Goal: Task Accomplishment & Management: Use online tool/utility

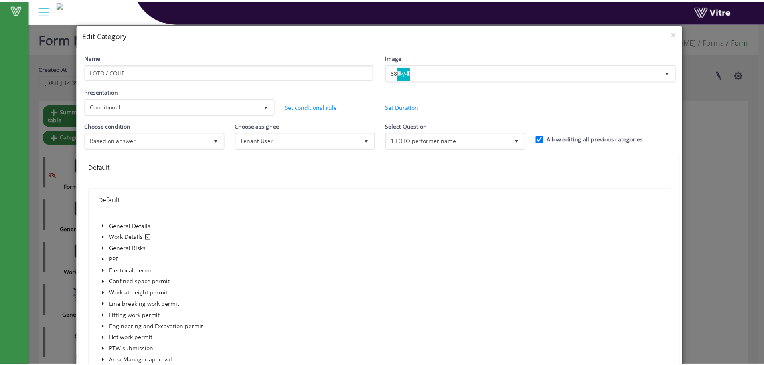
scroll to position [642, 0]
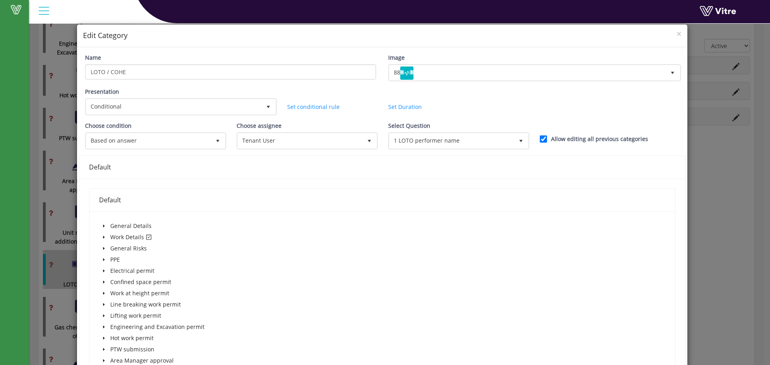
click div "× Edit Category Name LOTO / COHE Image 88 88 Presentation Conditional 5 Set Dur…"
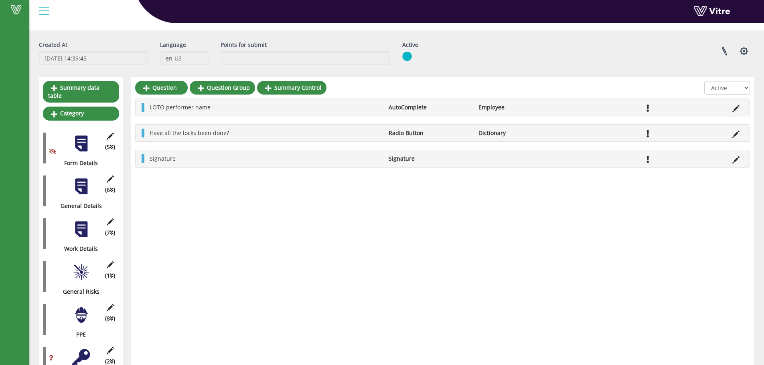
scroll to position [0, 0]
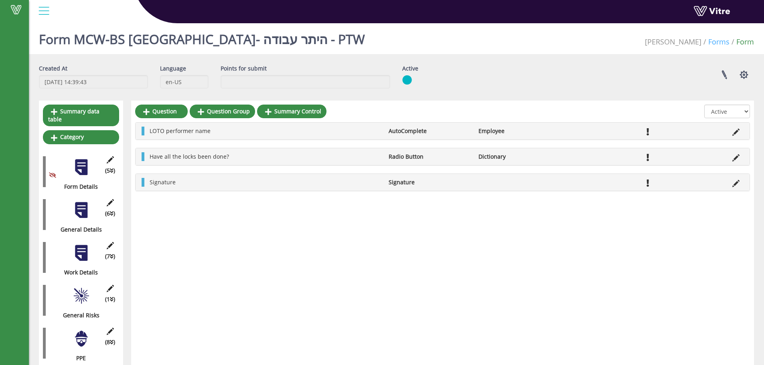
click link "Forms"
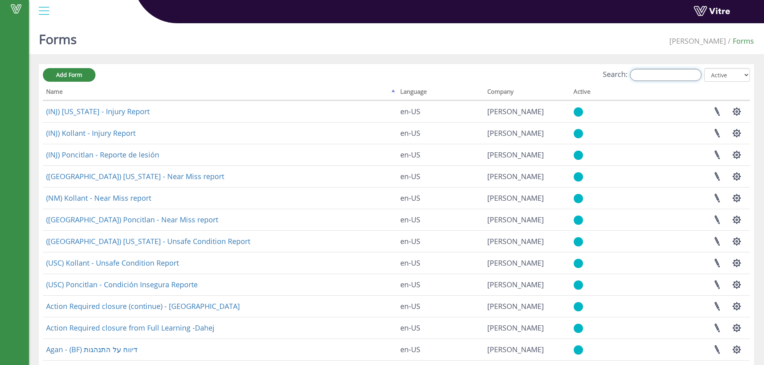
click at [691, 79] on input "Search:" at bounding box center [665, 75] width 71 height 12
paste input "'Action Required Due to Unsafe Condition'"
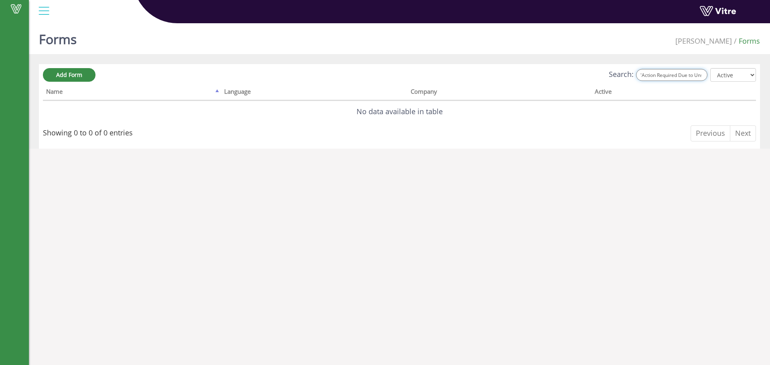
drag, startPoint x: 687, startPoint y: 74, endPoint x: 558, endPoint y: 62, distance: 130.1
click at [554, 62] on div "Forms Adama Forms Add Form Search: 'Action Required Due to Unsafe Condition' Al…" at bounding box center [399, 84] width 741 height 129
click at [664, 75] on input "'Action Required Due to Unsafe Condition'" at bounding box center [671, 75] width 71 height 12
click at [653, 76] on input "'Action Required Due to Unsafe Condition'" at bounding box center [671, 75] width 71 height 12
click at [650, 76] on input "'Action Required Due to Unsafe Condition'" at bounding box center [671, 75] width 71 height 12
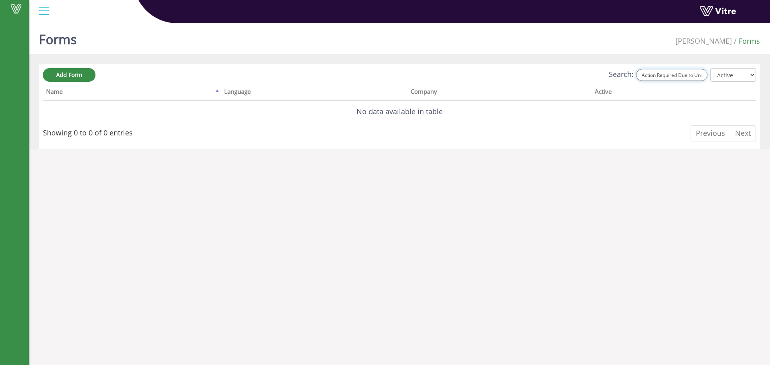
click at [649, 76] on input "'Action Required Due to Unsafe Condition'" at bounding box center [671, 75] width 71 height 12
drag, startPoint x: 714, startPoint y: 76, endPoint x: 818, endPoint y: 84, distance: 104.6
click at [770, 84] on html "Vitre Forms Adama Forms Add Form Search: Action Required Due to Unsafe Conditio…" at bounding box center [385, 79] width 770 height 159
click at [706, 78] on input "Action Required Due to Unsafe Condition'" at bounding box center [671, 75] width 71 height 12
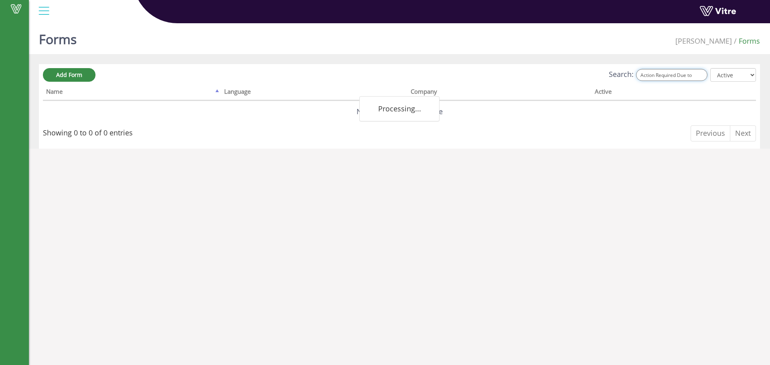
scroll to position [0, 0]
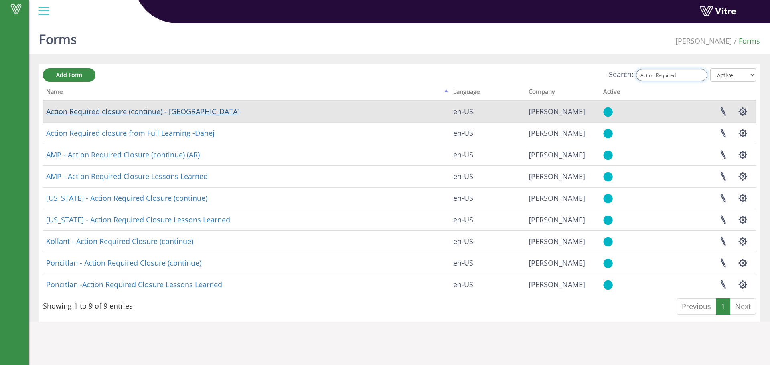
type input "Action Required"
click at [99, 111] on link "Action Required closure (continue) - Dahej" at bounding box center [143, 112] width 194 height 10
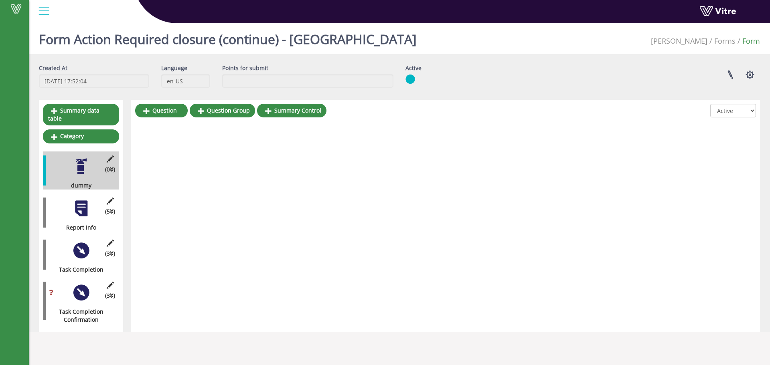
click at [75, 242] on div at bounding box center [81, 251] width 18 height 18
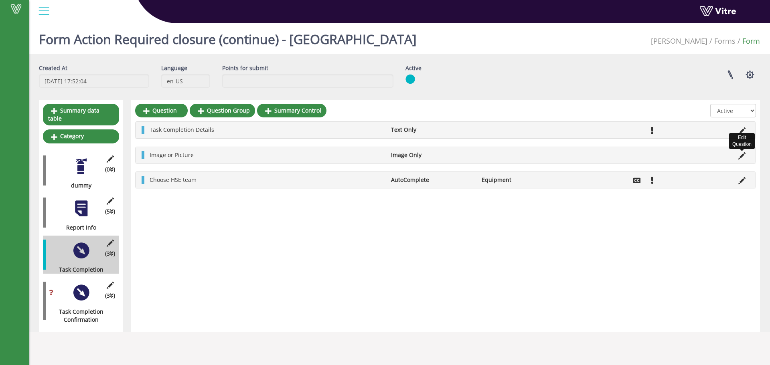
click at [741, 157] on icon at bounding box center [742, 155] width 7 height 7
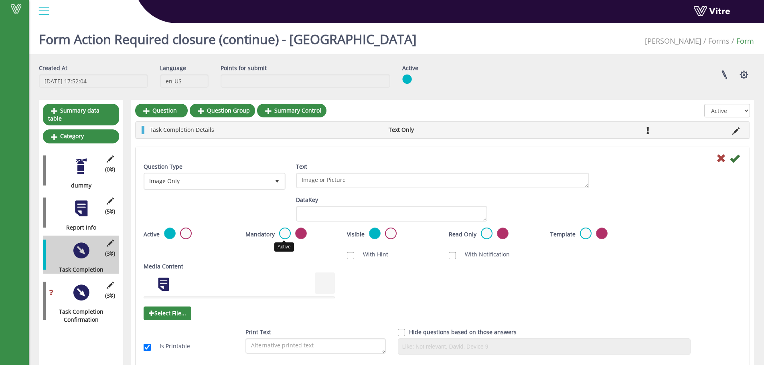
click at [281, 231] on label at bounding box center [285, 234] width 12 height 12
click at [0, 0] on input "radio" at bounding box center [0, 0] width 0 height 0
click at [734, 154] on icon at bounding box center [735, 159] width 10 height 10
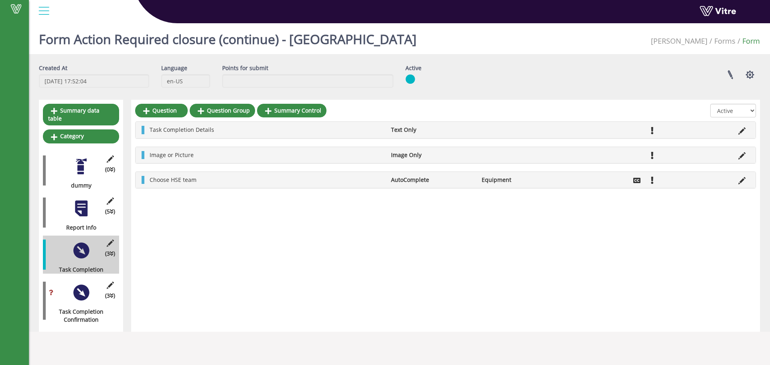
click at [80, 200] on div at bounding box center [81, 209] width 18 height 18
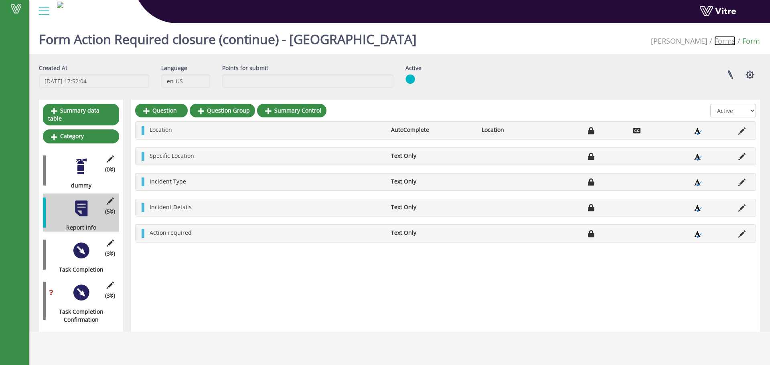
click at [731, 42] on link "Forms" at bounding box center [724, 41] width 21 height 10
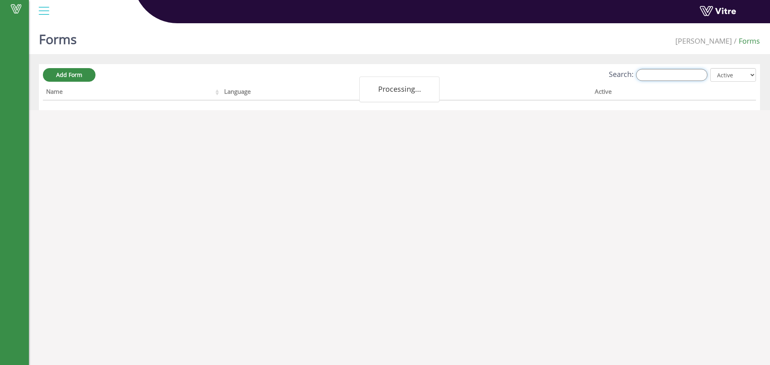
click at [646, 77] on input "Search:" at bounding box center [671, 75] width 71 height 12
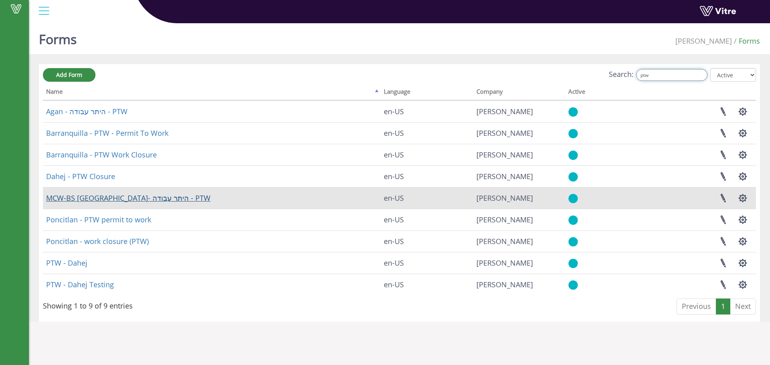
type input "ptw"
click at [78, 199] on link "MCW-BS באר שבע- היתר עבודה - PTW" at bounding box center [128, 198] width 164 height 10
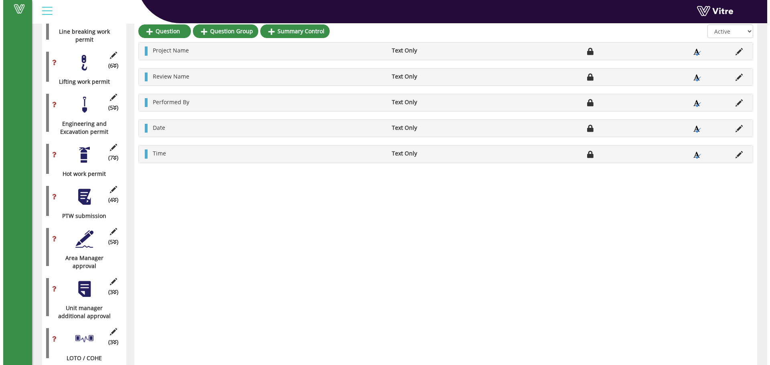
scroll to position [589, 0]
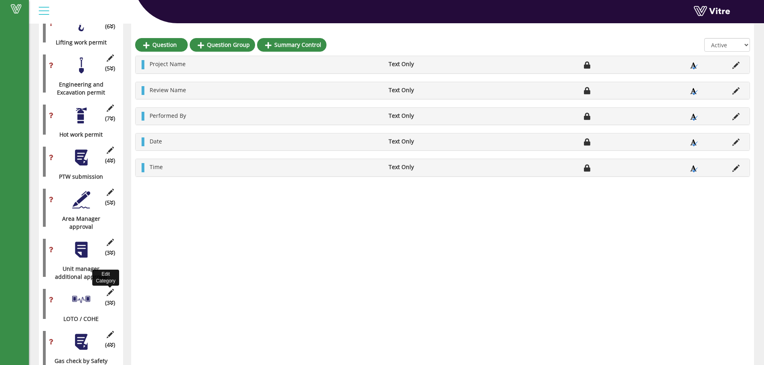
click at [114, 289] on icon at bounding box center [110, 292] width 10 height 7
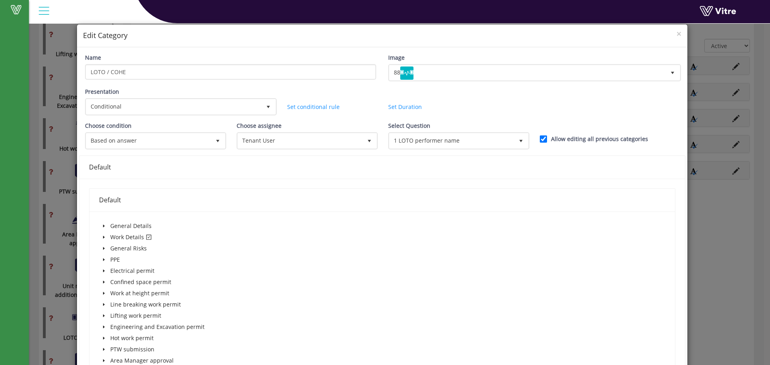
click at [103, 236] on icon "caret-down" at bounding box center [104, 237] width 4 height 4
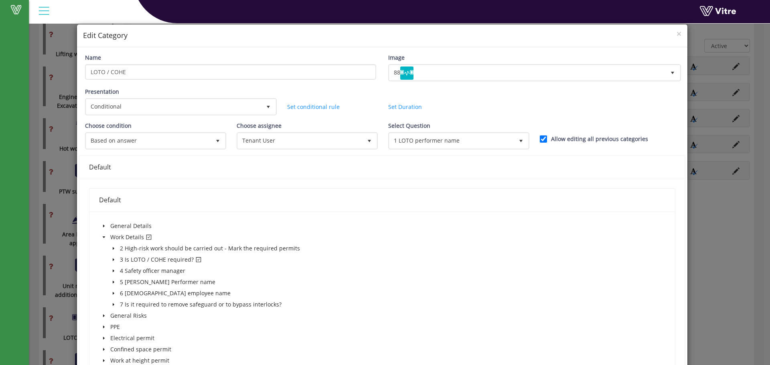
click at [112, 259] on icon "caret-down" at bounding box center [114, 260] width 4 height 4
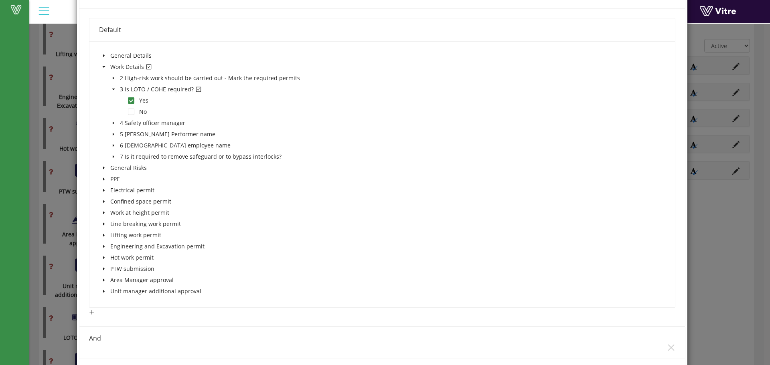
scroll to position [107, 0]
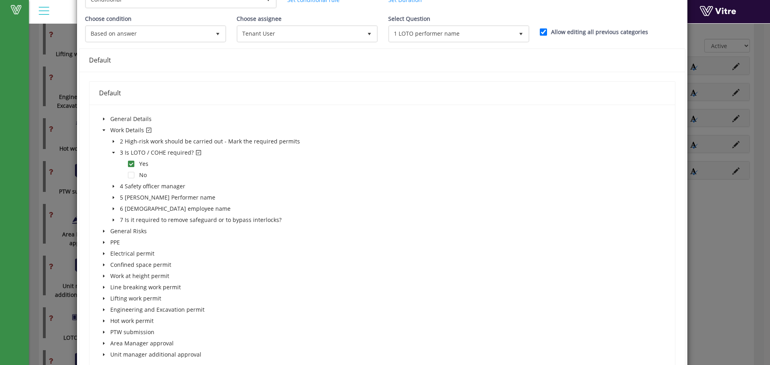
click at [104, 131] on icon "caret-down" at bounding box center [104, 130] width 4 height 4
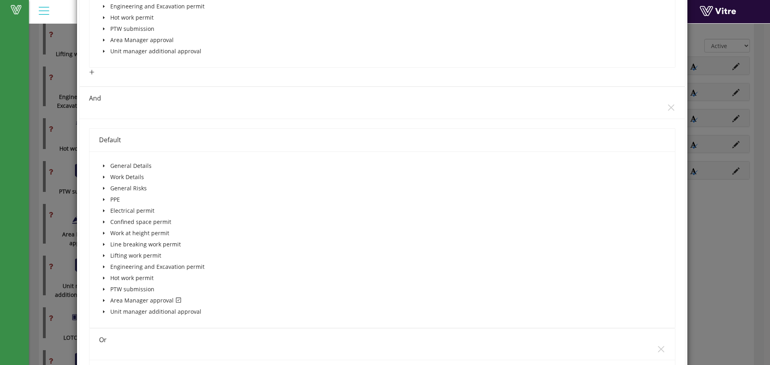
scroll to position [374, 0]
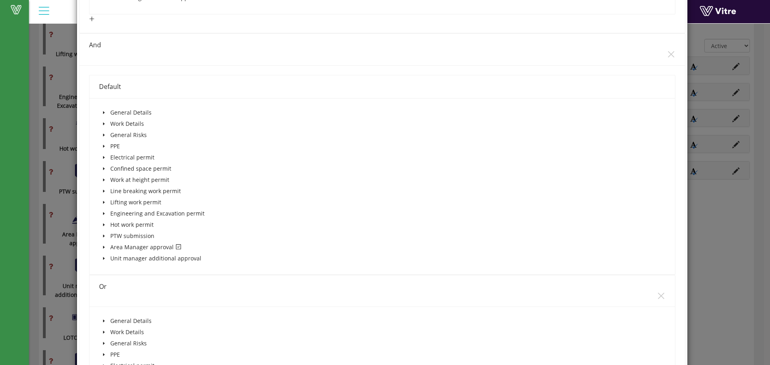
click at [105, 250] on span at bounding box center [104, 248] width 10 height 10
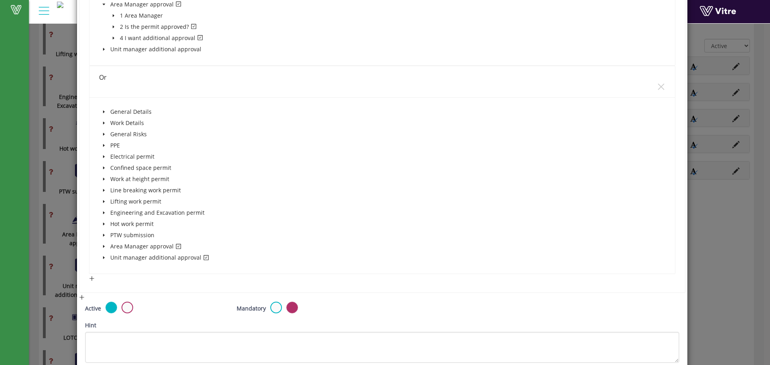
scroll to position [692, 0]
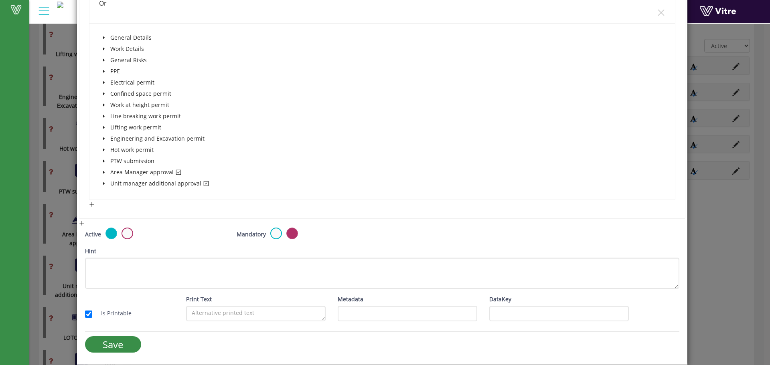
click at [104, 174] on icon "caret-down" at bounding box center [104, 172] width 4 height 4
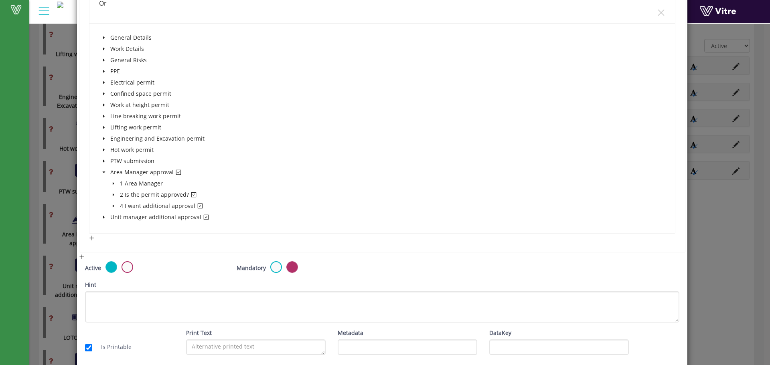
click at [109, 205] on span at bounding box center [114, 206] width 10 height 10
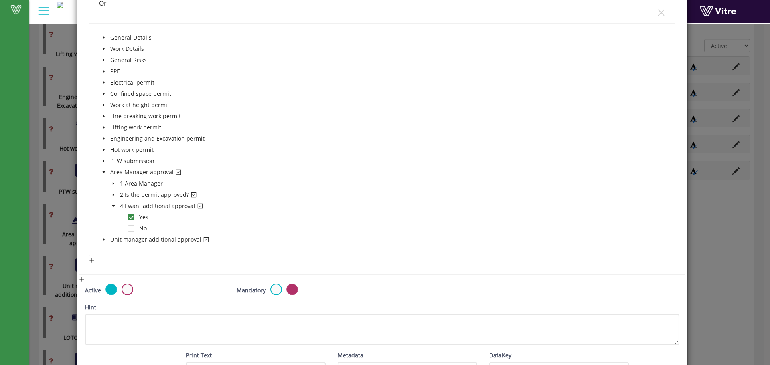
click at [109, 205] on span at bounding box center [114, 206] width 10 height 10
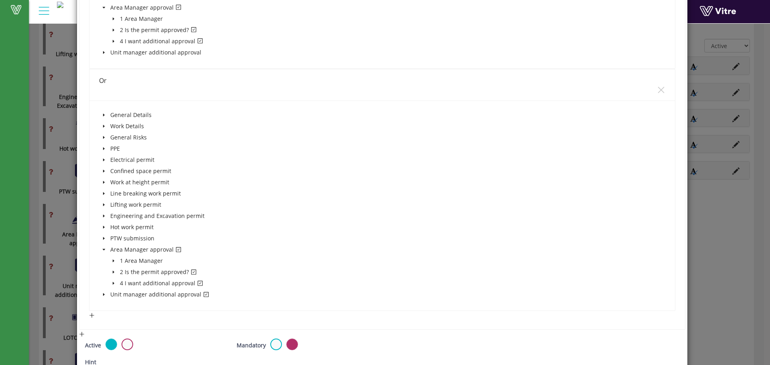
scroll to position [531, 0]
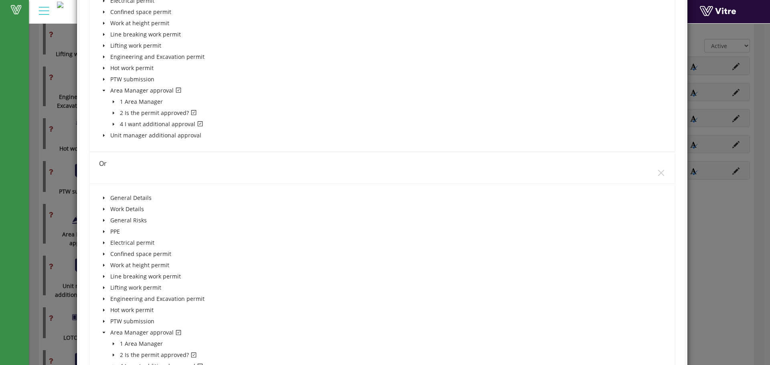
click at [114, 125] on icon "caret-down" at bounding box center [114, 124] width 4 height 4
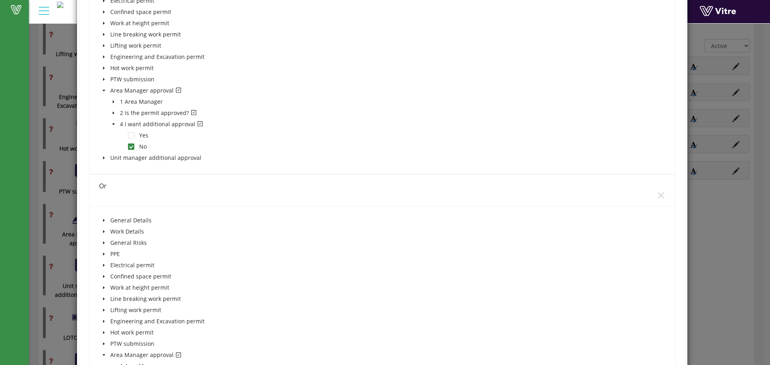
click at [114, 125] on icon "caret-down" at bounding box center [114, 124] width 4 height 4
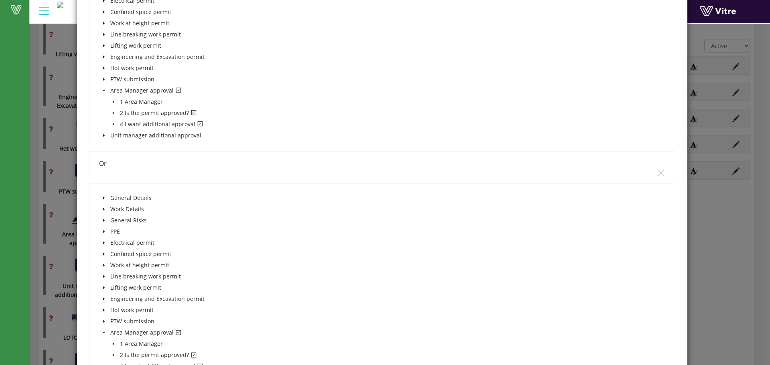
click at [114, 115] on icon "caret-down" at bounding box center [114, 113] width 4 height 4
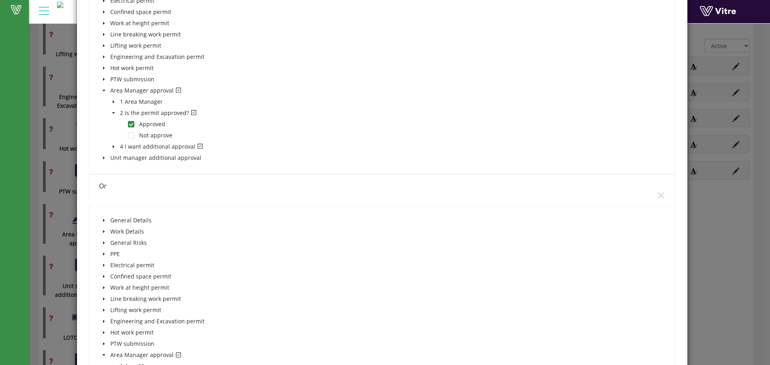
click at [114, 115] on icon "caret-down" at bounding box center [114, 113] width 4 height 4
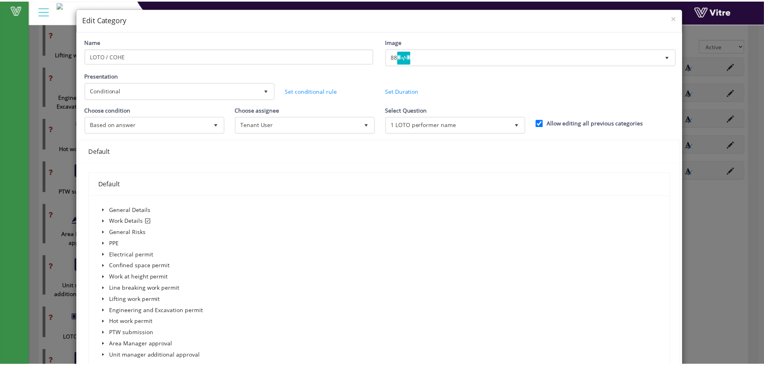
scroll to position [0, 0]
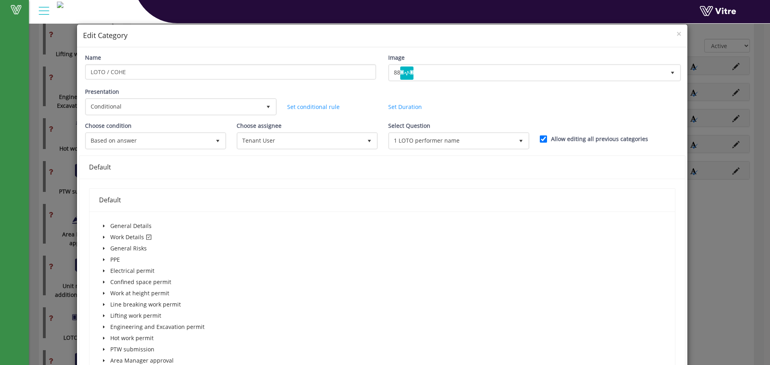
drag, startPoint x: 685, startPoint y: 155, endPoint x: 562, endPoint y: 93, distance: 138.0
click at [562, 93] on div "Presentation Conditional 5 Set Duration Minutes 0 Set conditional rule Set Dura…" at bounding box center [382, 104] width 607 height 34
click at [520, 130] on div "Select Question 1 LOTO performer name 329420" at bounding box center [458, 136] width 140 height 28
click at [518, 139] on span "select" at bounding box center [521, 141] width 6 height 6
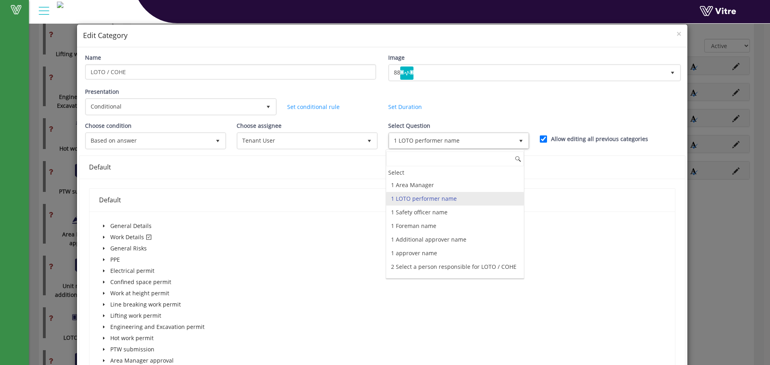
click at [532, 103] on div "Presentation Conditional 5 Set Duration Minutes 0 Set conditional rule Set Dura…" at bounding box center [382, 104] width 607 height 34
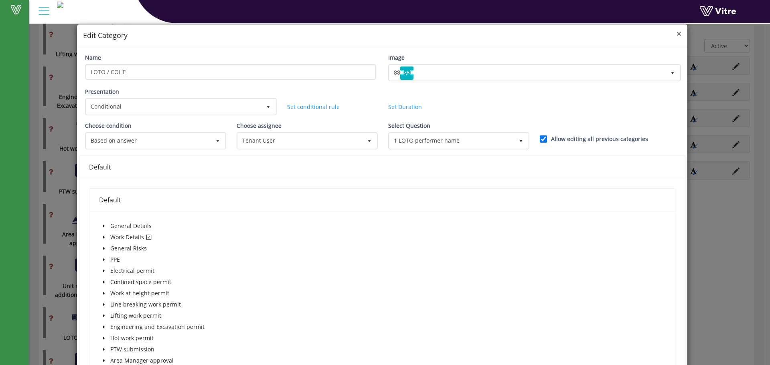
drag, startPoint x: 674, startPoint y: 35, endPoint x: 667, endPoint y: 37, distance: 7.1
click at [677, 34] on span "×" at bounding box center [679, 33] width 5 height 11
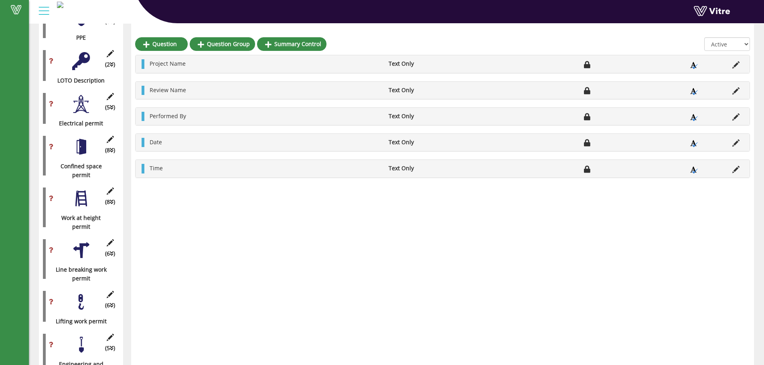
scroll to position [268, 0]
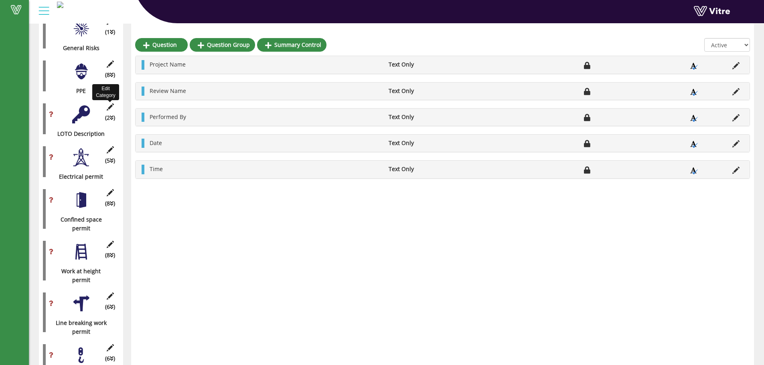
click at [114, 104] on icon at bounding box center [110, 107] width 10 height 7
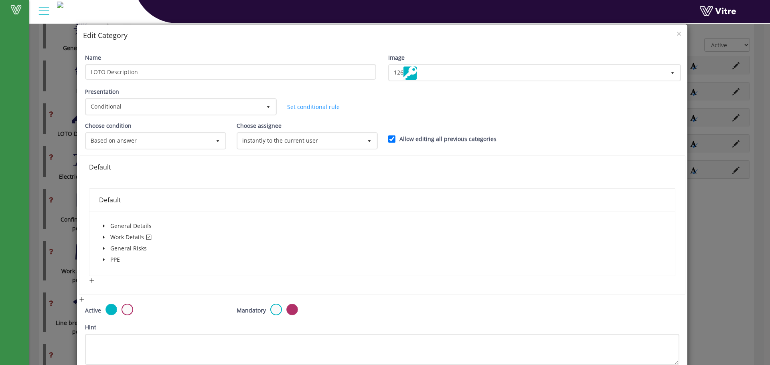
click at [102, 238] on icon "caret-down" at bounding box center [104, 237] width 4 height 4
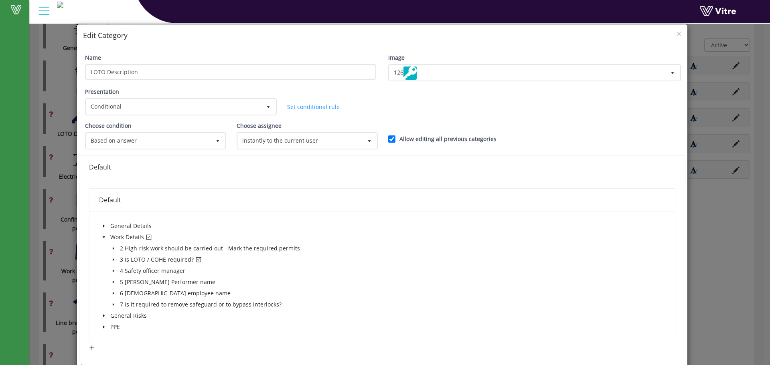
click at [114, 258] on icon "caret-down" at bounding box center [114, 260] width 4 height 4
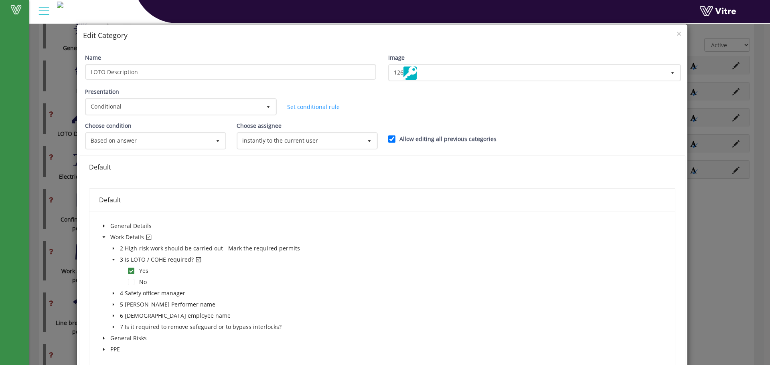
click at [676, 35] on div "× Edit Category" at bounding box center [382, 35] width 611 height 23
click at [677, 34] on span "×" at bounding box center [679, 33] width 5 height 11
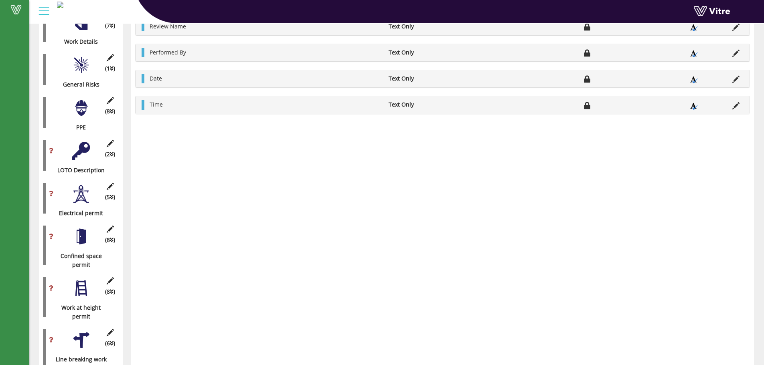
scroll to position [160, 0]
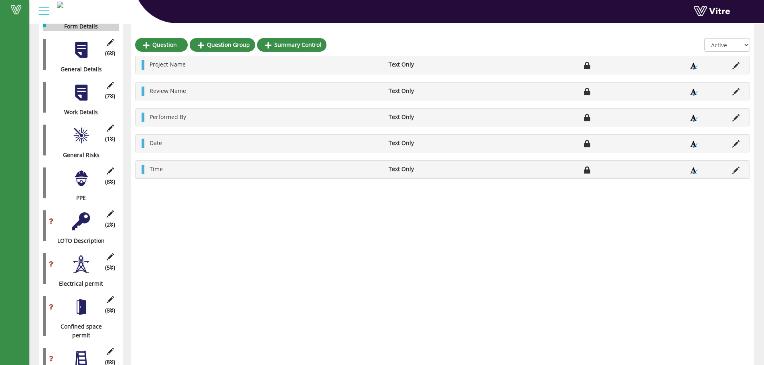
click at [91, 211] on div "(2 ) LOTO Description" at bounding box center [81, 226] width 76 height 39
click at [92, 212] on div "(2 ) LOTO Description" at bounding box center [81, 226] width 76 height 39
click at [84, 213] on div at bounding box center [81, 222] width 18 height 18
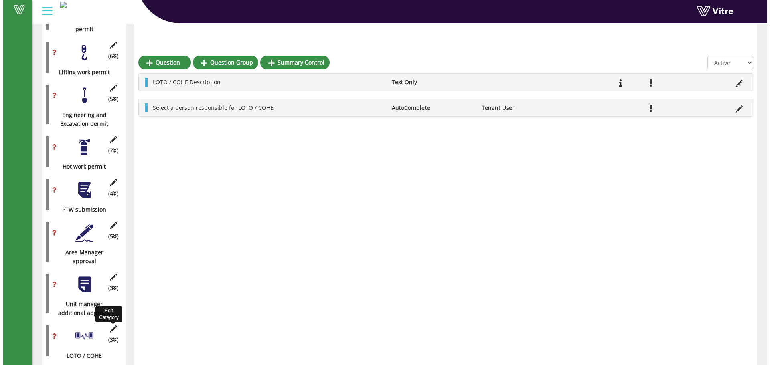
scroll to position [589, 0]
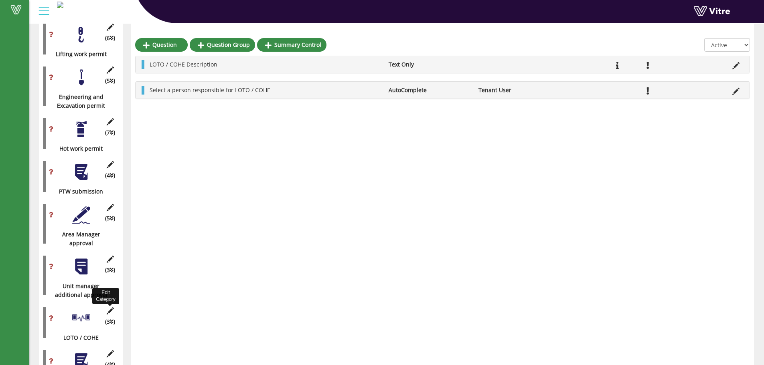
click at [109, 308] on icon at bounding box center [110, 311] width 10 height 7
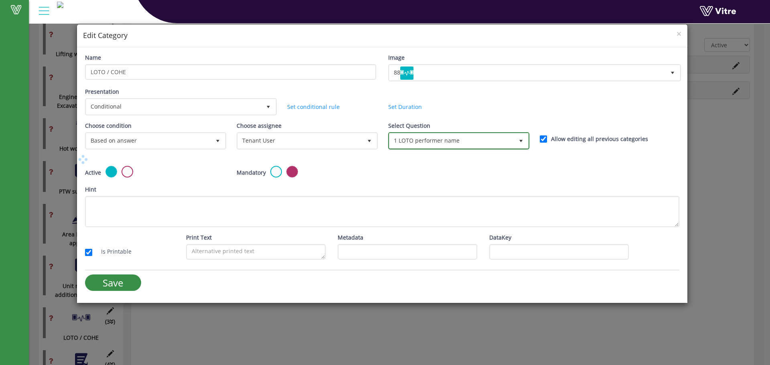
click at [464, 147] on span "1 LOTO performer name" at bounding box center [452, 141] width 124 height 14
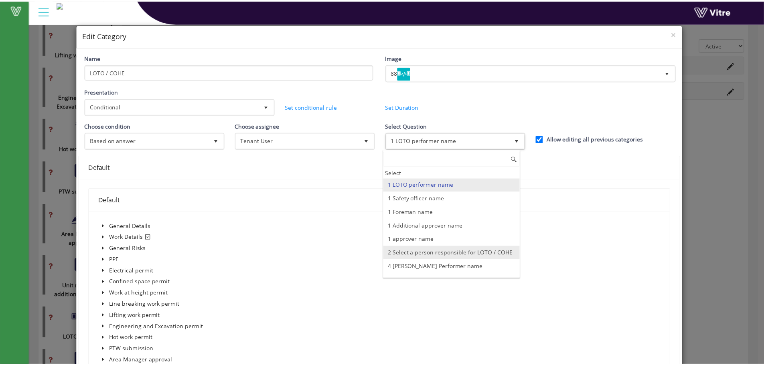
scroll to position [0, 0]
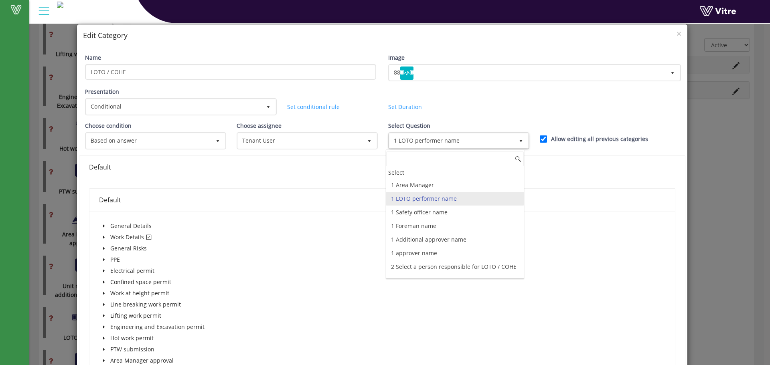
click at [566, 215] on div "General Details Work Details General Risks PPE Electrical permit Confined space…" at bounding box center [382, 300] width 586 height 177
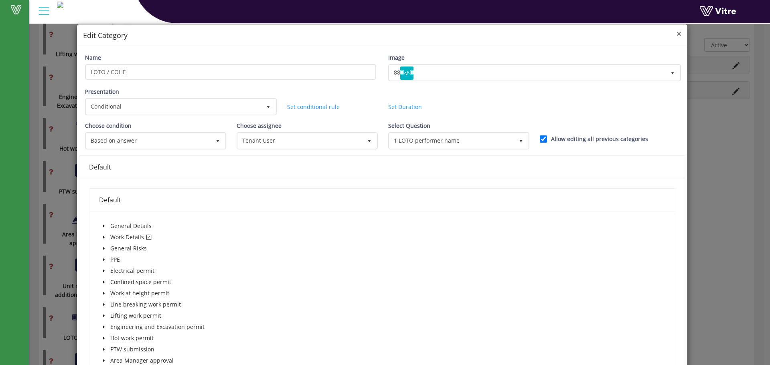
click at [677, 29] on span "×" at bounding box center [679, 33] width 5 height 11
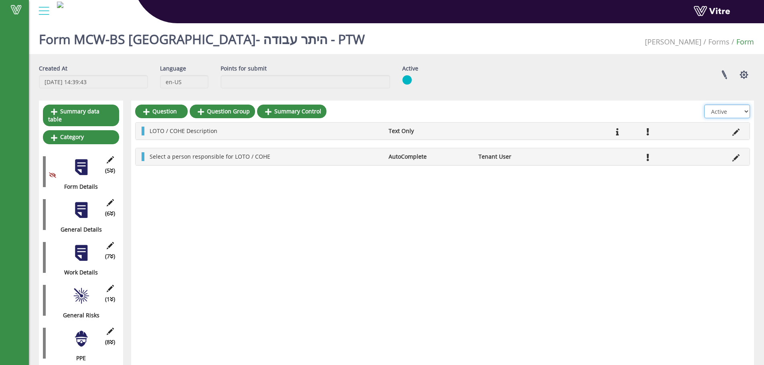
drag, startPoint x: 733, startPoint y: 111, endPoint x: 731, endPoint y: 116, distance: 5.8
click at [733, 111] on select "All Active Not Active" at bounding box center [727, 112] width 46 height 14
select select "0"
click at [705, 105] on select "All Active Not Active" at bounding box center [727, 112] width 46 height 14
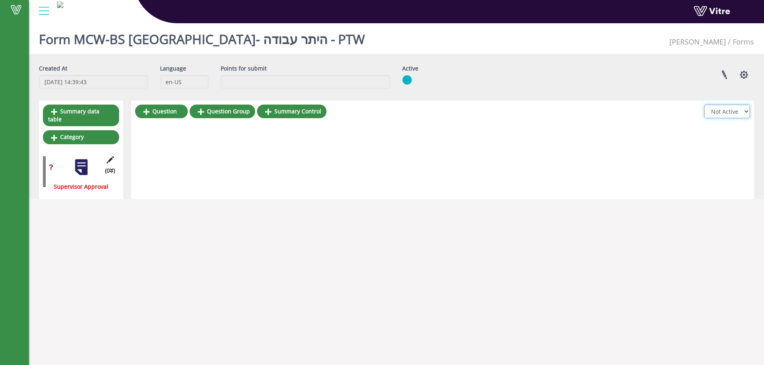
drag, startPoint x: 710, startPoint y: 105, endPoint x: 528, endPoint y: 125, distance: 183.2
click at [710, 106] on select "All Active Not Active" at bounding box center [727, 112] width 46 height 14
drag, startPoint x: 97, startPoint y: 172, endPoint x: 82, endPoint y: 165, distance: 16.2
click at [82, 165] on div at bounding box center [81, 167] width 18 height 18
click at [744, 120] on div "All Active Not Active" at bounding box center [727, 114] width 46 height 18
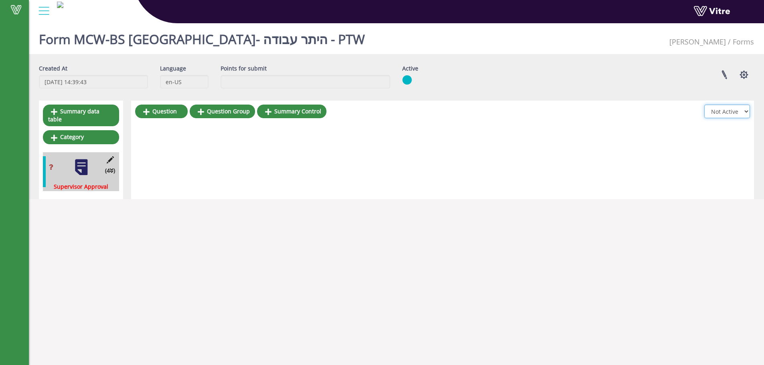
click at [744, 112] on select "All Active Not Active" at bounding box center [727, 112] width 46 height 14
click at [705, 105] on select "All Active Not Active" at bounding box center [727, 112] width 46 height 14
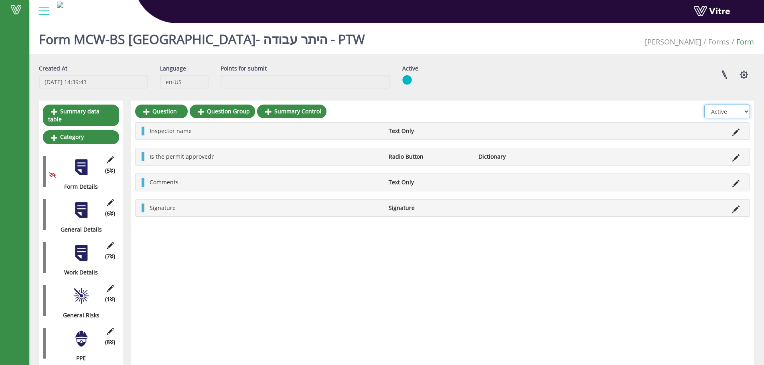
click at [729, 114] on select "All Active Not Active" at bounding box center [727, 112] width 46 height 14
select select "2"
click at [705, 105] on select "All Active Not Active" at bounding box center [727, 112] width 46 height 14
click at [78, 245] on div at bounding box center [81, 253] width 18 height 18
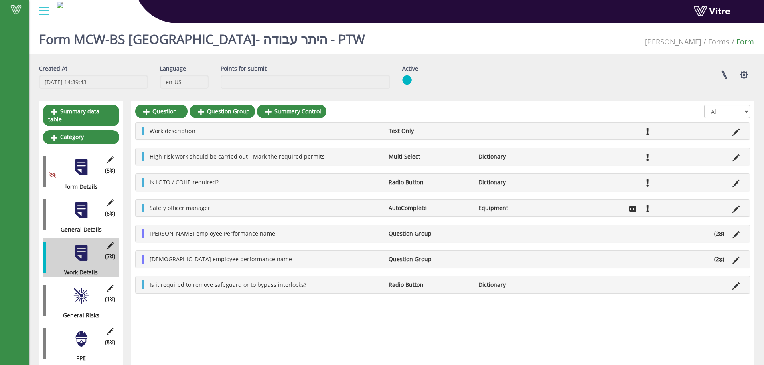
click at [86, 209] on div at bounding box center [81, 210] width 18 height 18
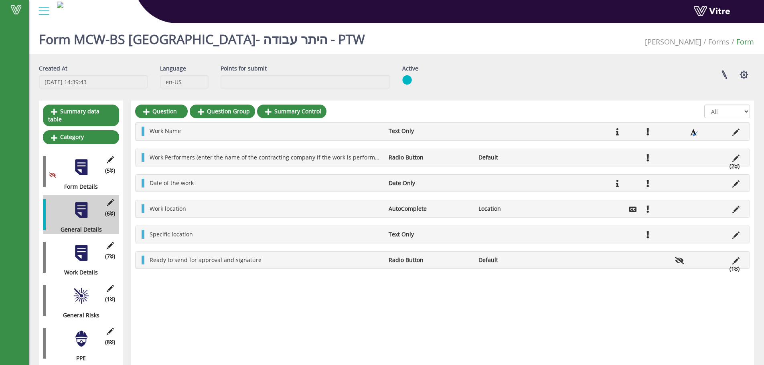
click at [83, 244] on div at bounding box center [81, 253] width 18 height 18
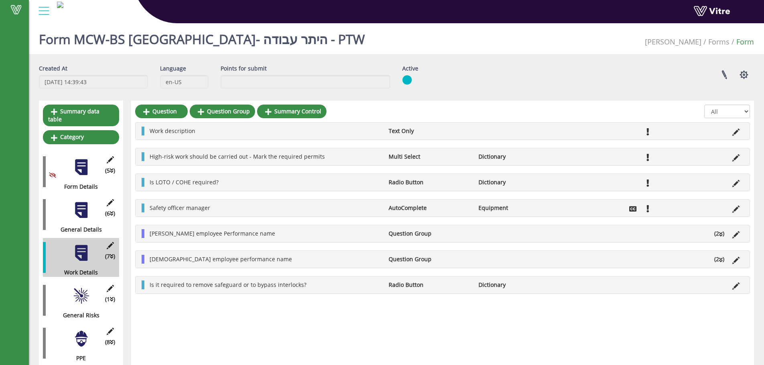
click at [83, 152] on div "(5 ) Form Details" at bounding box center [81, 171] width 76 height 39
click at [74, 164] on div at bounding box center [81, 167] width 18 height 18
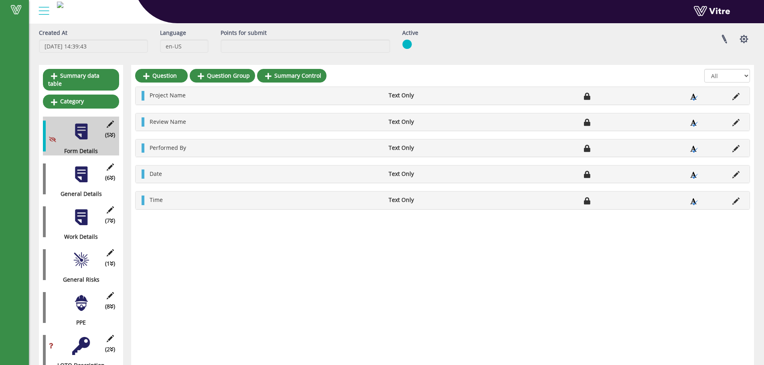
scroll to position [53, 0]
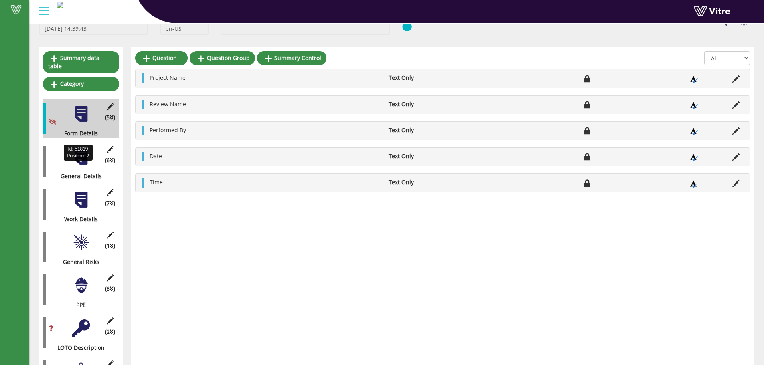
click at [74, 172] on div "General Details" at bounding box center [78, 176] width 70 height 9
click at [83, 160] on div "Id: 51819 Position: 2" at bounding box center [78, 153] width 29 height 16
click at [81, 155] on div at bounding box center [81, 157] width 18 height 18
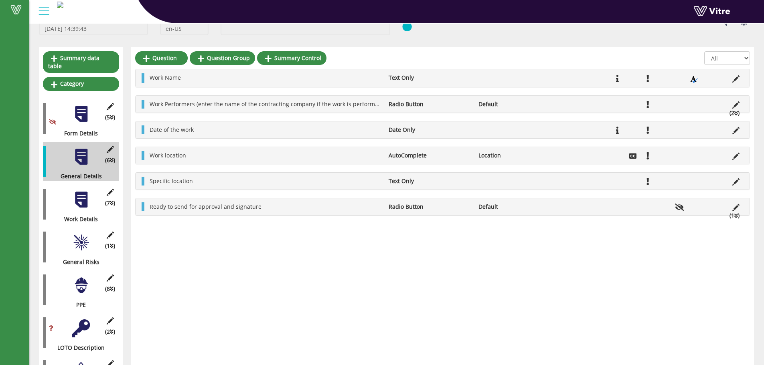
click at [79, 191] on div at bounding box center [81, 200] width 18 height 18
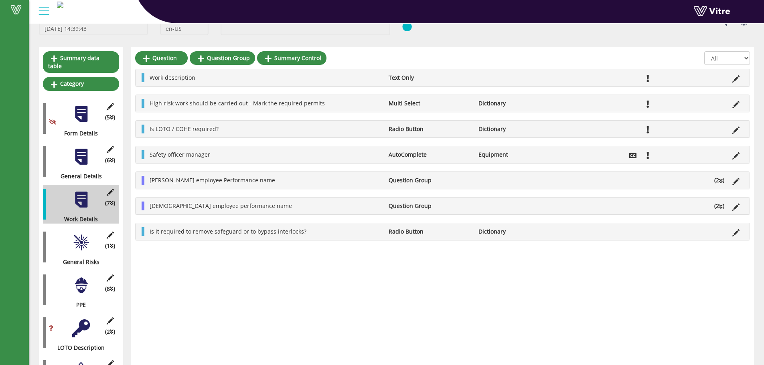
click at [82, 237] on div at bounding box center [81, 243] width 18 height 18
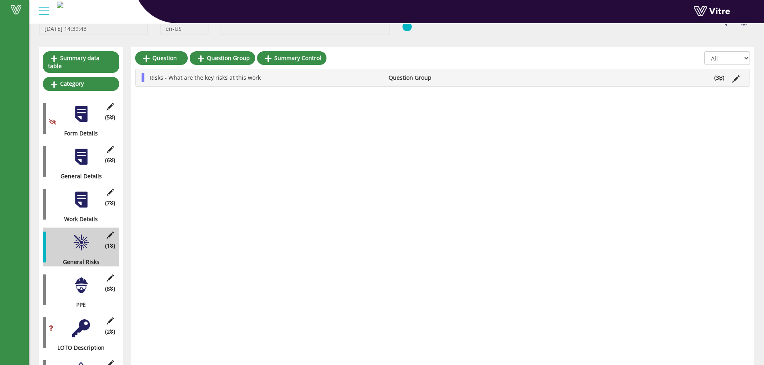
click at [77, 277] on div at bounding box center [81, 286] width 18 height 18
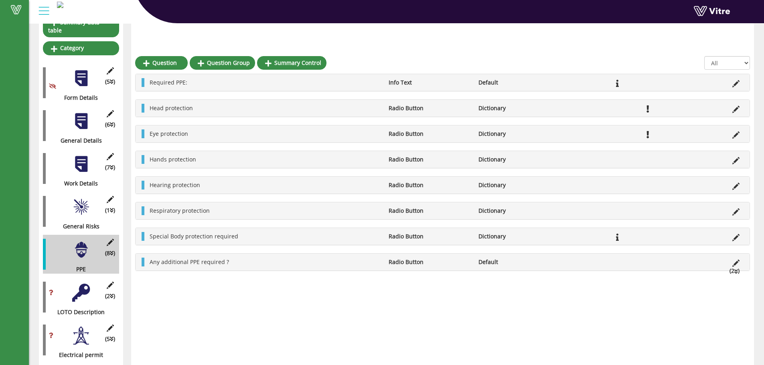
scroll to position [107, 0]
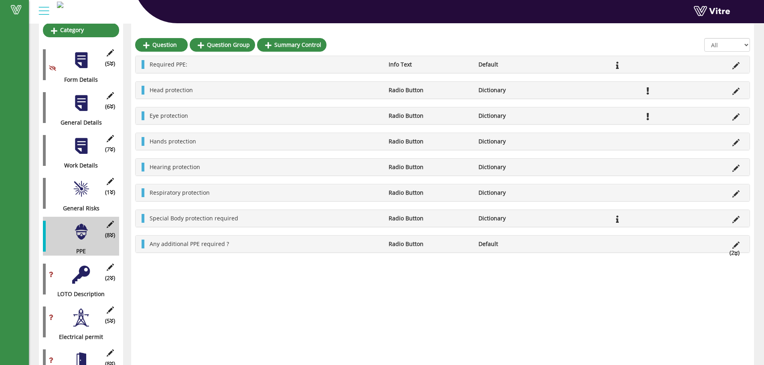
click at [77, 272] on div at bounding box center [81, 275] width 18 height 18
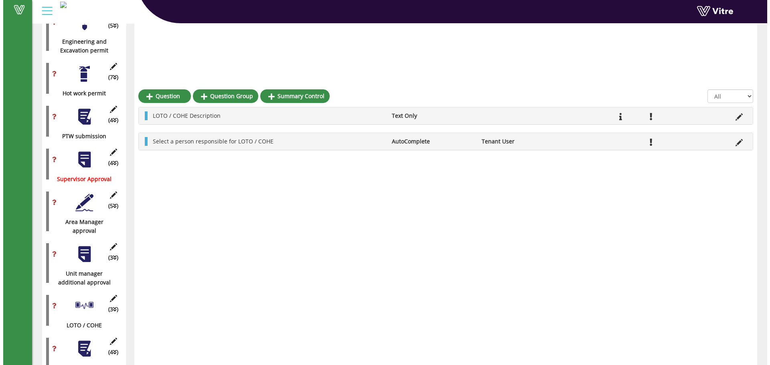
scroll to position [695, 0]
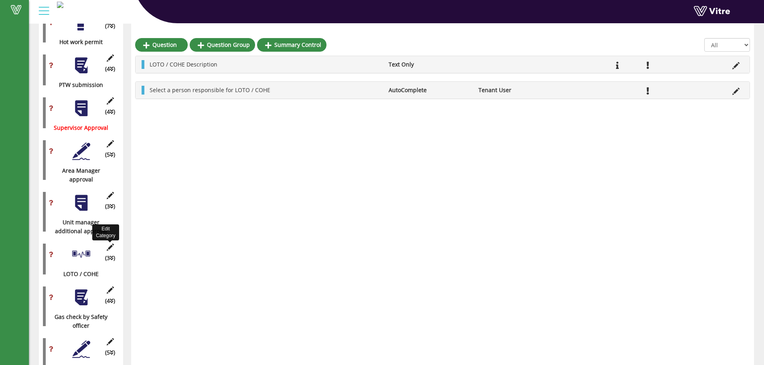
click at [107, 244] on icon at bounding box center [110, 247] width 10 height 7
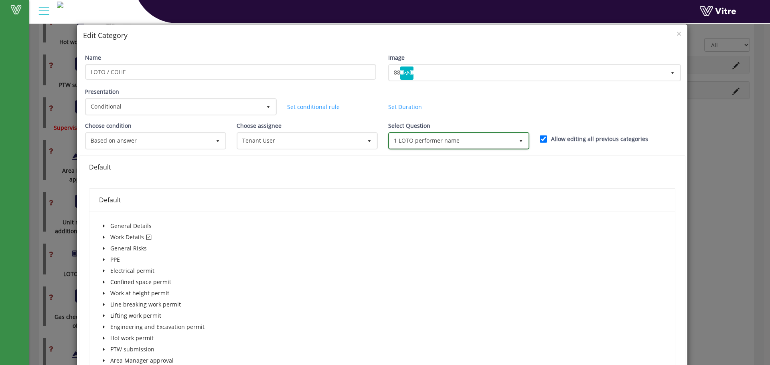
click at [491, 137] on span "1 LOTO performer name" at bounding box center [452, 141] width 124 height 14
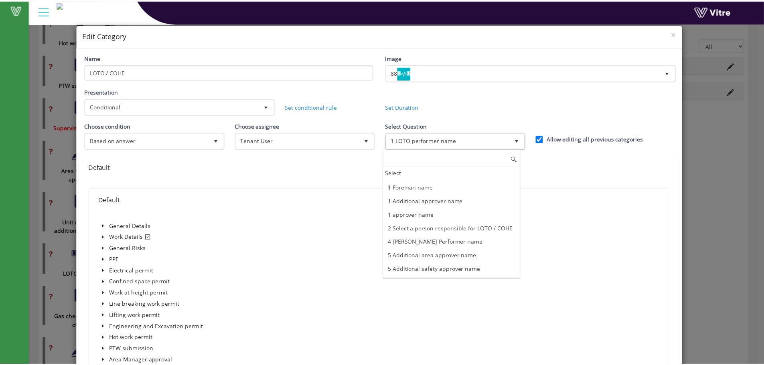
scroll to position [53, 0]
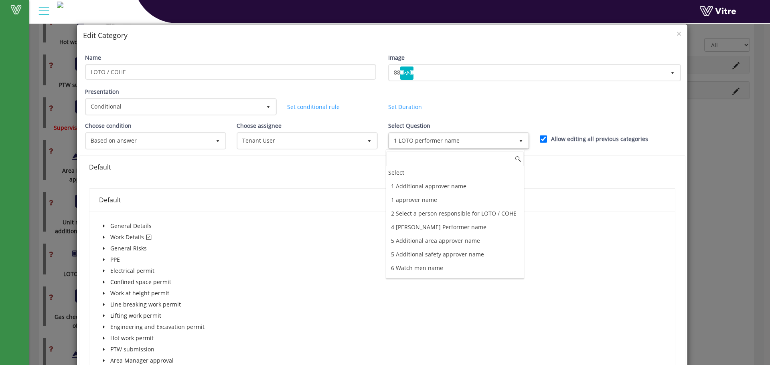
click at [368, 207] on div "Default" at bounding box center [382, 200] width 566 height 23
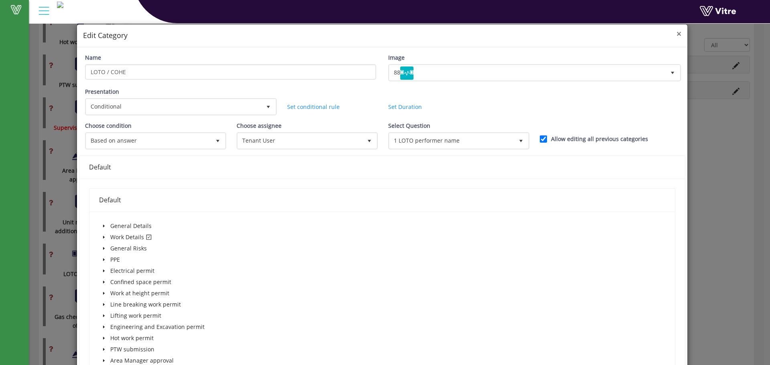
click at [677, 30] on span "×" at bounding box center [679, 33] width 5 height 11
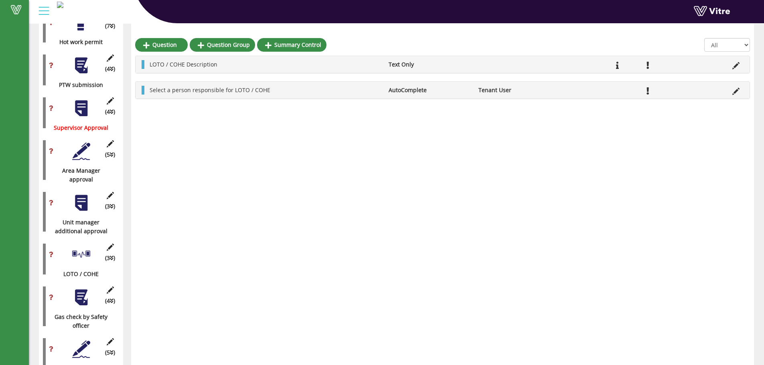
click at [84, 67] on div "(4 ) PTW submission" at bounding box center [81, 70] width 76 height 39
click at [87, 63] on div at bounding box center [81, 66] width 18 height 18
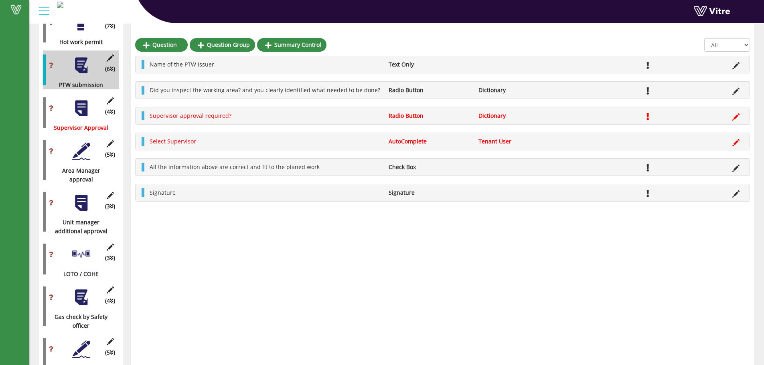
drag, startPoint x: 88, startPoint y: 63, endPoint x: 268, endPoint y: 255, distance: 263.4
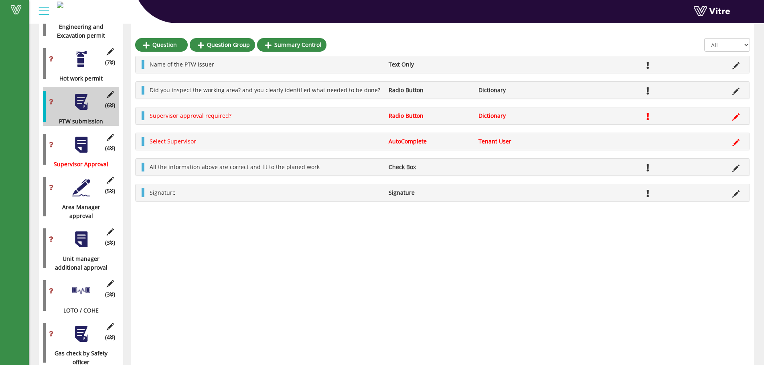
scroll to position [642, 0]
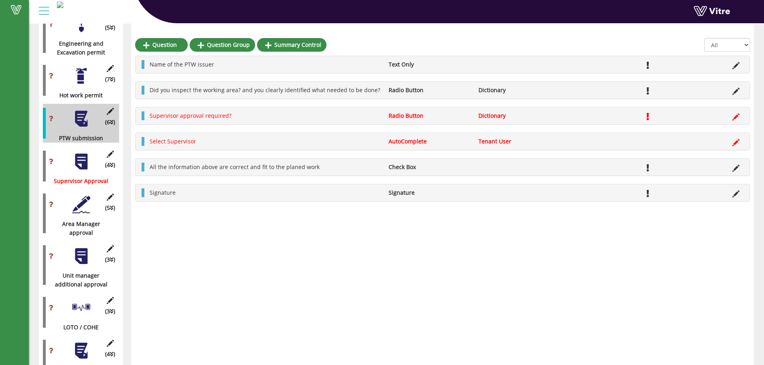
click at [86, 79] on div "(7 ) Hot work permit" at bounding box center [81, 80] width 76 height 39
click at [86, 207] on div "(5 ) Area Manager approval" at bounding box center [81, 214] width 76 height 48
click at [85, 204] on div at bounding box center [81, 205] width 18 height 18
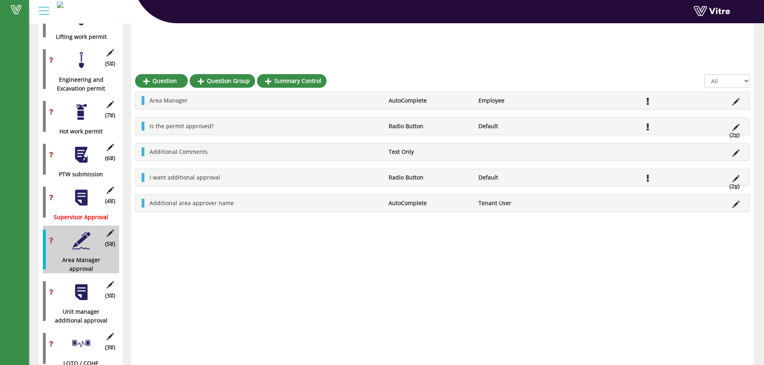
scroll to position [589, 0]
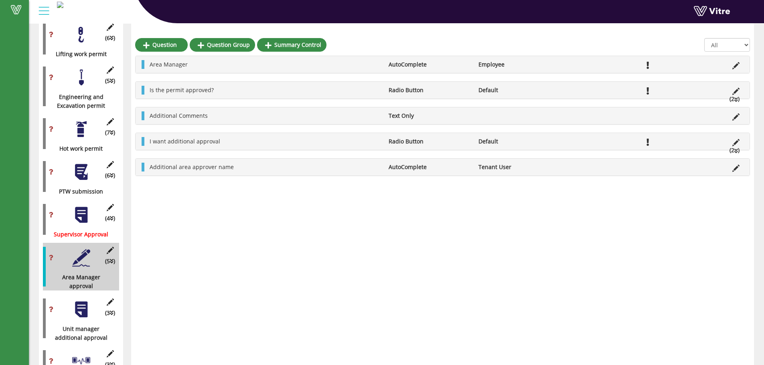
click at [95, 144] on div "Hot work permit" at bounding box center [78, 148] width 70 height 9
click at [85, 128] on div at bounding box center [81, 129] width 18 height 18
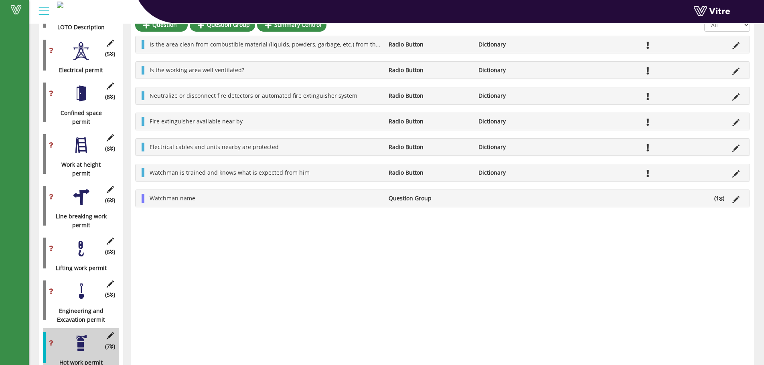
scroll to position [321, 0]
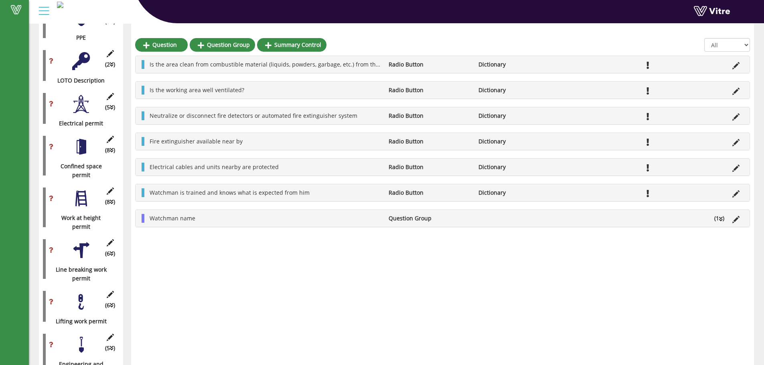
click at [79, 192] on div at bounding box center [81, 199] width 18 height 18
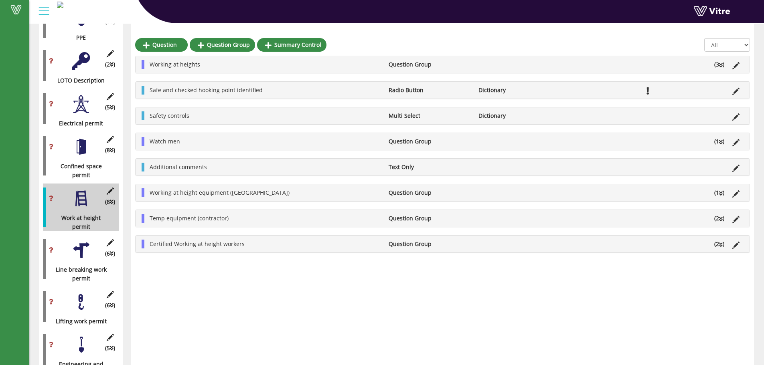
click at [83, 235] on div "(6 ) Line breaking work permit" at bounding box center [81, 259] width 76 height 48
click at [83, 242] on div at bounding box center [81, 251] width 18 height 18
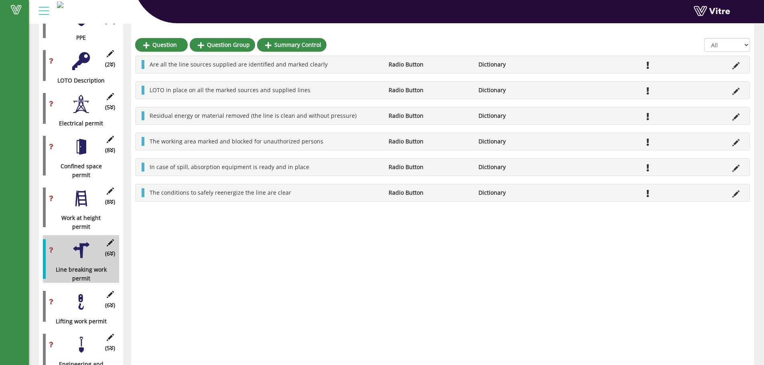
click at [84, 293] on div at bounding box center [81, 302] width 18 height 18
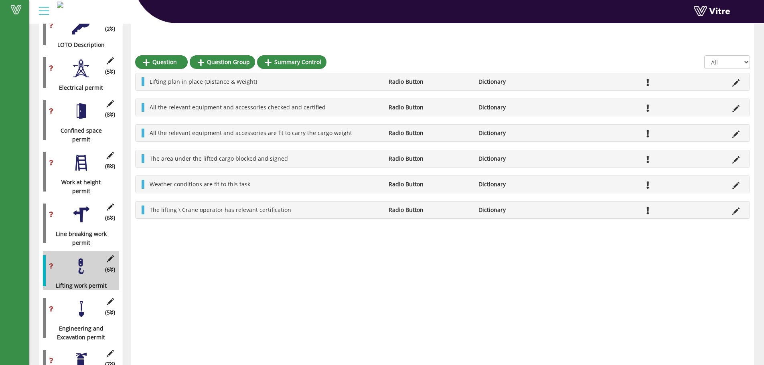
scroll to position [374, 0]
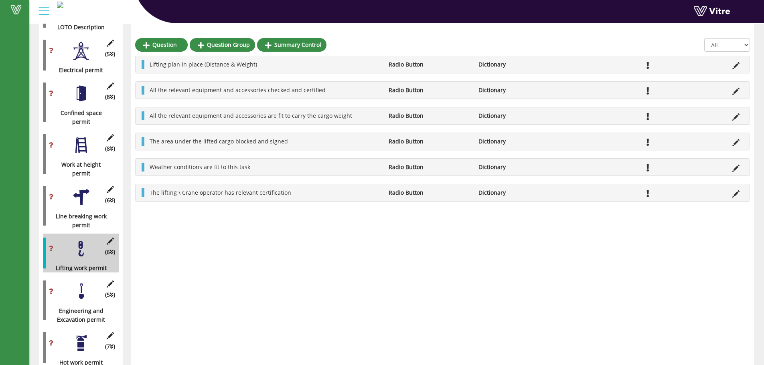
click at [89, 291] on div at bounding box center [81, 292] width 18 height 18
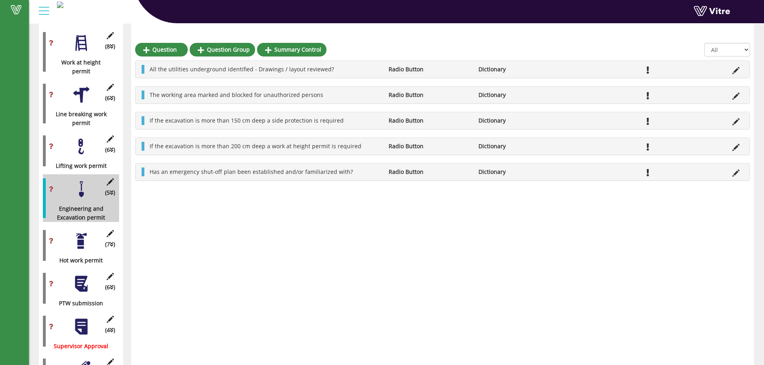
scroll to position [481, 0]
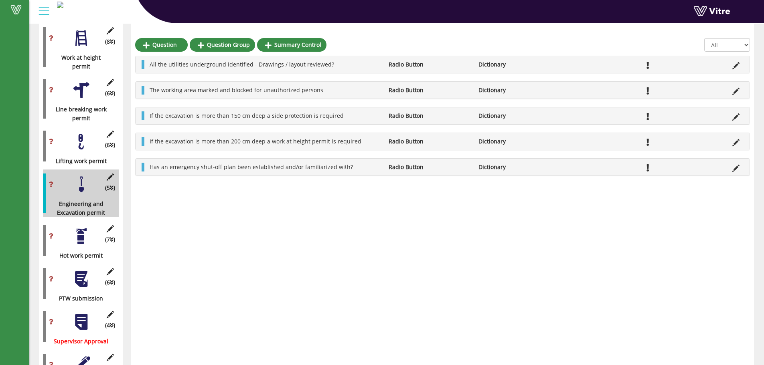
click at [87, 237] on div at bounding box center [81, 236] width 18 height 18
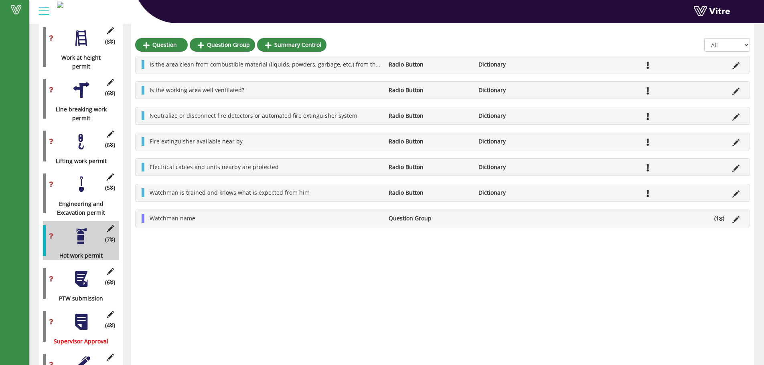
click at [85, 270] on div at bounding box center [81, 279] width 18 height 18
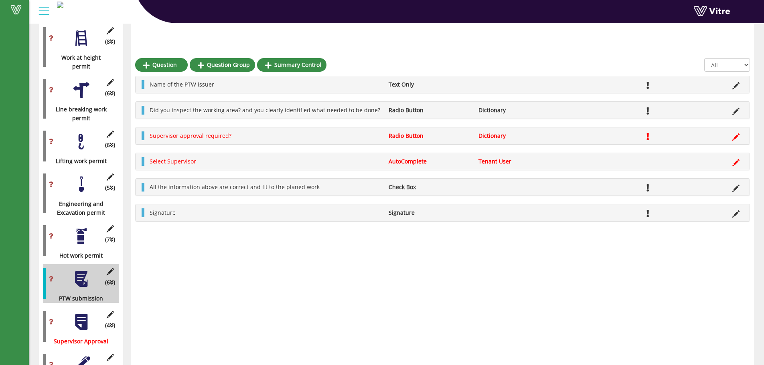
scroll to position [535, 0]
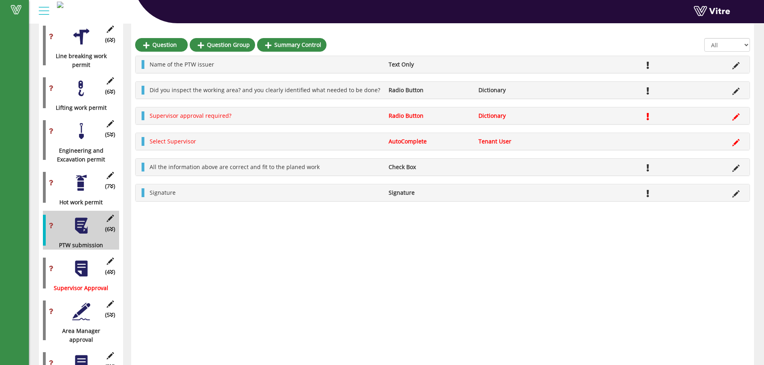
click at [87, 260] on div at bounding box center [81, 269] width 18 height 18
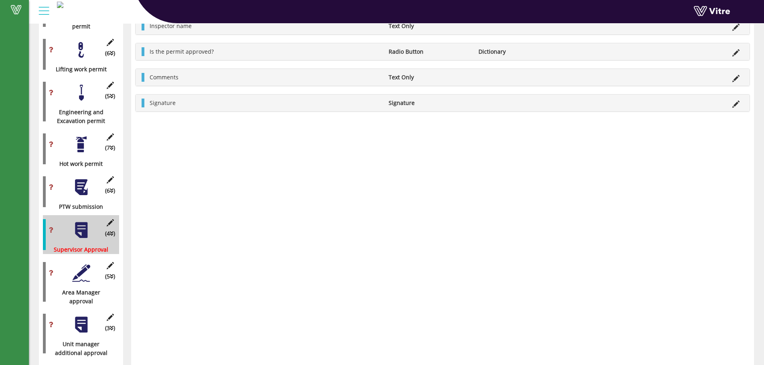
scroll to position [589, 0]
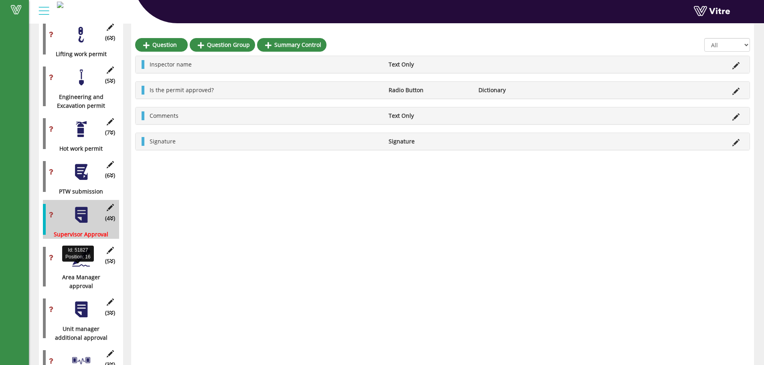
click at [85, 273] on div "Area Manager approval" at bounding box center [78, 282] width 70 height 18
click at [87, 256] on div at bounding box center [81, 258] width 18 height 18
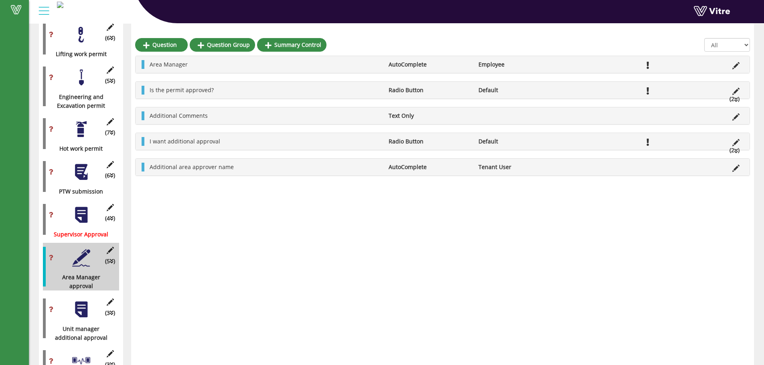
click at [80, 305] on div at bounding box center [81, 310] width 18 height 18
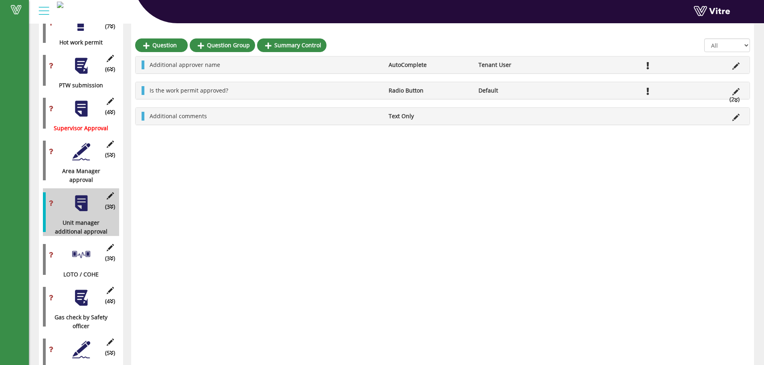
scroll to position [695, 0]
click at [89, 260] on div "(3 ) LOTO / COHE" at bounding box center [81, 259] width 76 height 39
click at [87, 252] on div at bounding box center [81, 255] width 18 height 18
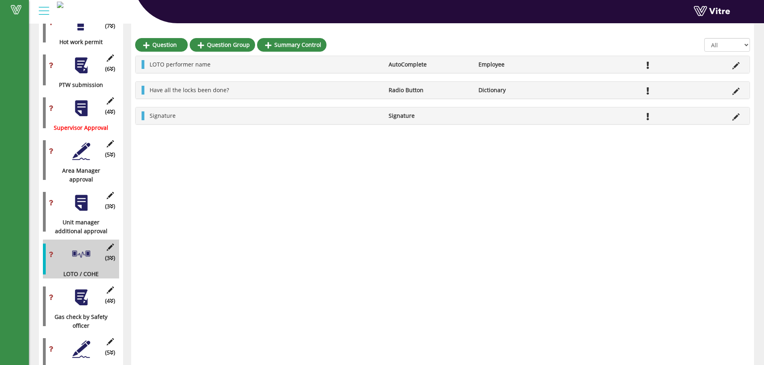
click at [79, 289] on div at bounding box center [81, 298] width 18 height 18
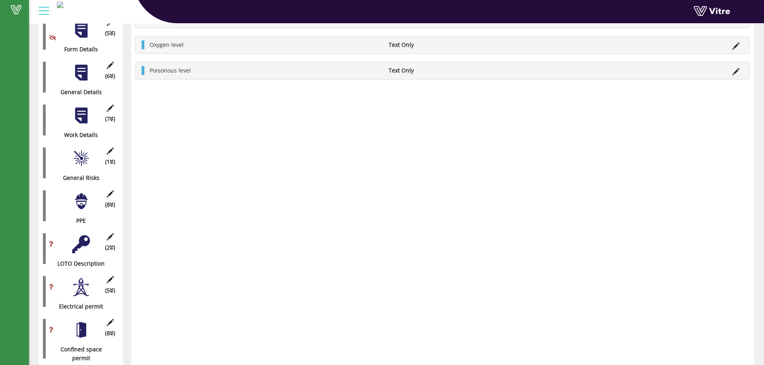
scroll to position [0, 0]
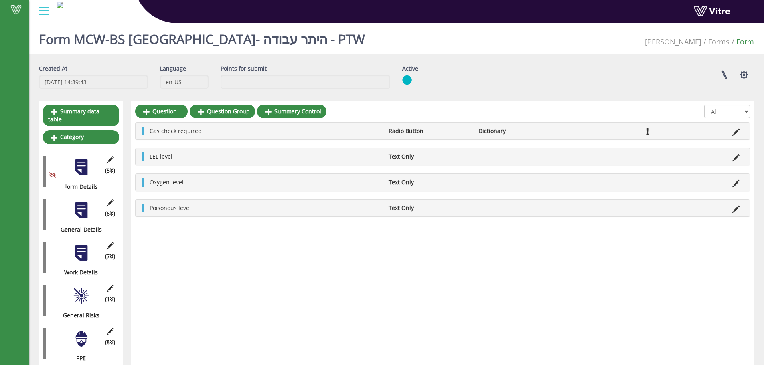
click at [76, 158] on div at bounding box center [81, 167] width 18 height 18
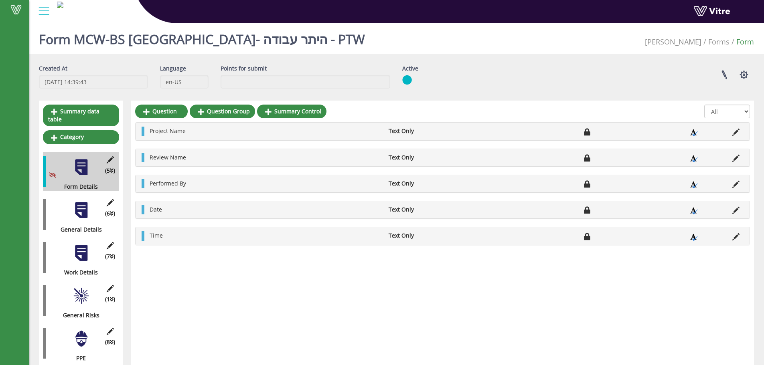
click at [85, 204] on div at bounding box center [81, 210] width 18 height 18
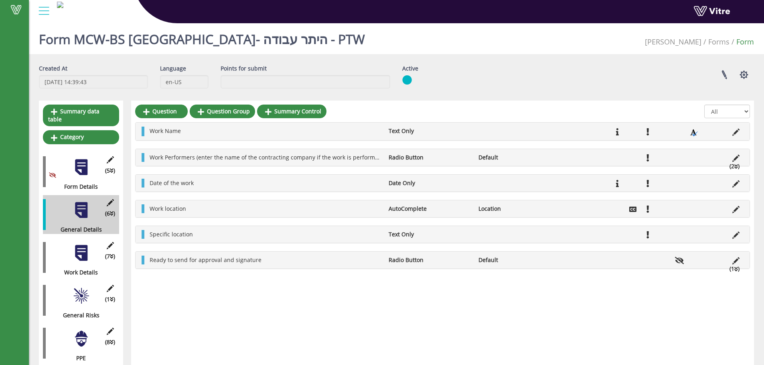
click at [77, 244] on div at bounding box center [81, 253] width 18 height 18
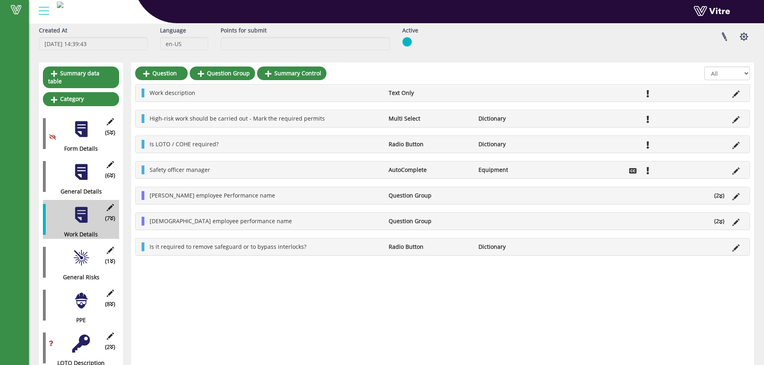
scroll to position [53, 0]
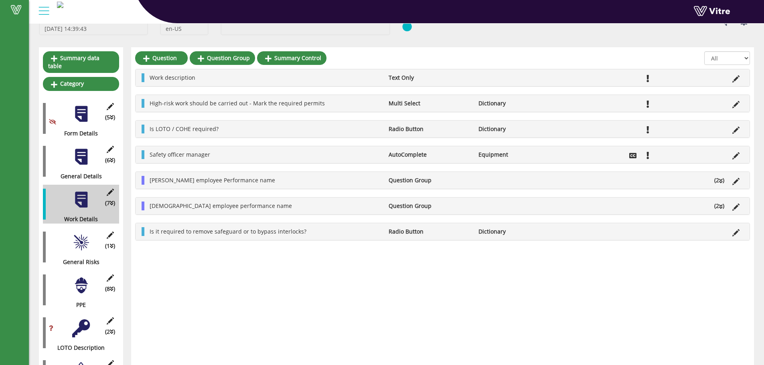
click at [77, 238] on div at bounding box center [81, 243] width 18 height 18
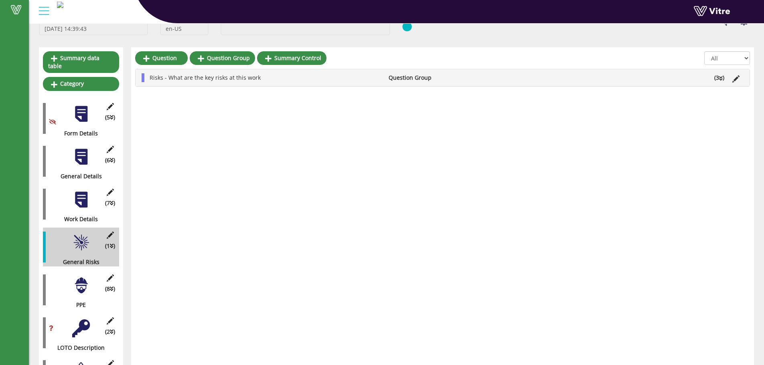
click at [68, 271] on div "(8 ) PPE" at bounding box center [81, 290] width 76 height 39
click at [77, 277] on div at bounding box center [81, 286] width 18 height 18
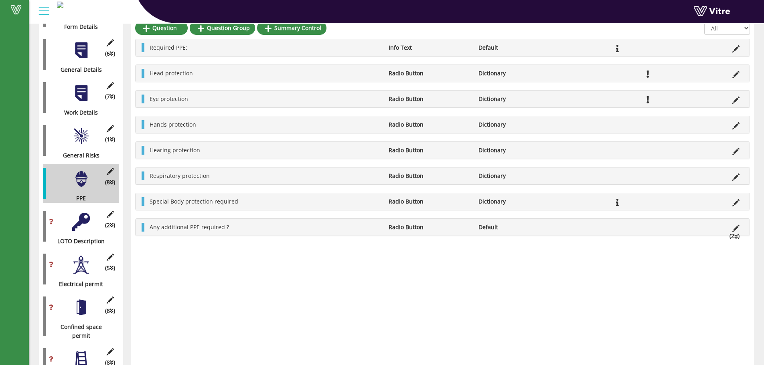
scroll to position [160, 0]
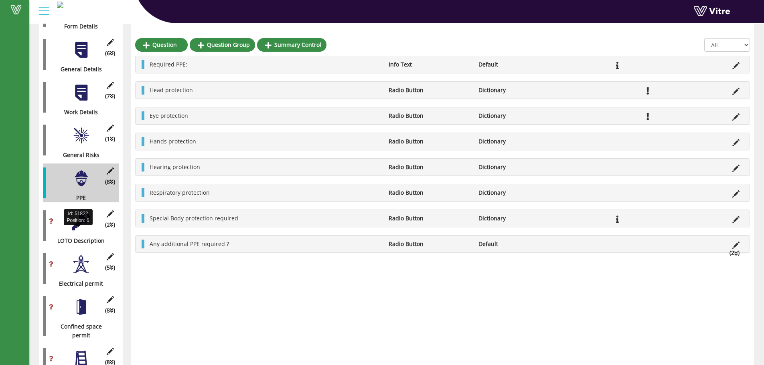
click at [83, 226] on div "(2 ) LOTO Description" at bounding box center [81, 226] width 76 height 39
drag, startPoint x: 77, startPoint y: 210, endPoint x: 77, endPoint y: 214, distance: 4.4
click at [77, 213] on div at bounding box center [81, 222] width 18 height 18
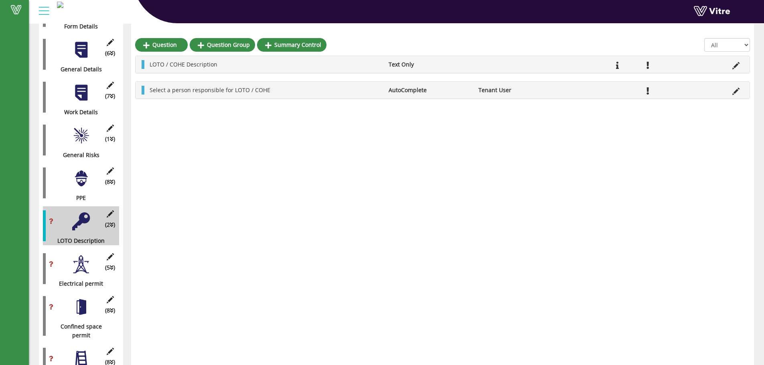
click at [74, 267] on div "(5 ) Electrical permit" at bounding box center [81, 269] width 76 height 39
click at [77, 266] on div "(5 ) Electrical permit" at bounding box center [81, 269] width 76 height 39
click at [92, 264] on div "(5 ) Electrical permit" at bounding box center [81, 269] width 76 height 39
click at [83, 264] on div at bounding box center [81, 265] width 18 height 18
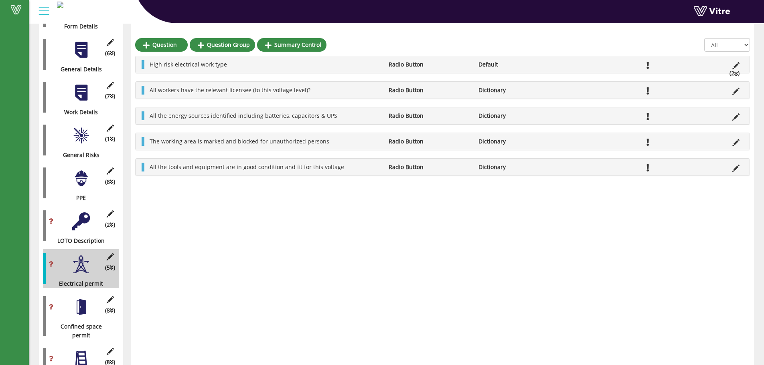
click at [83, 305] on div at bounding box center [81, 307] width 18 height 18
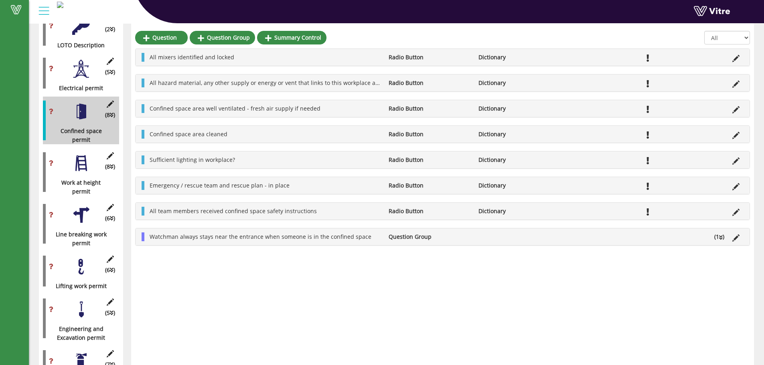
scroll to position [374, 0]
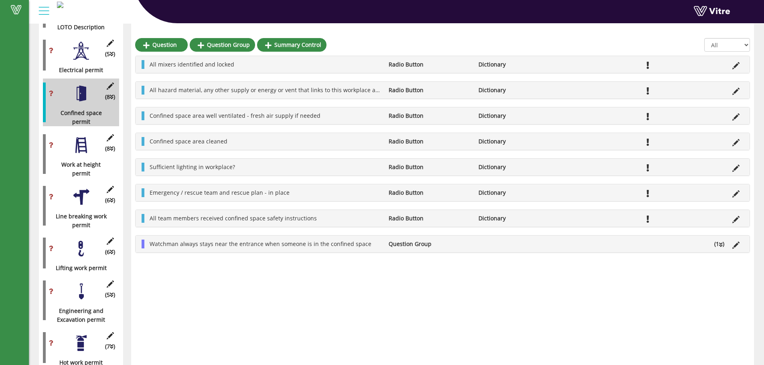
click at [80, 283] on div at bounding box center [81, 292] width 18 height 18
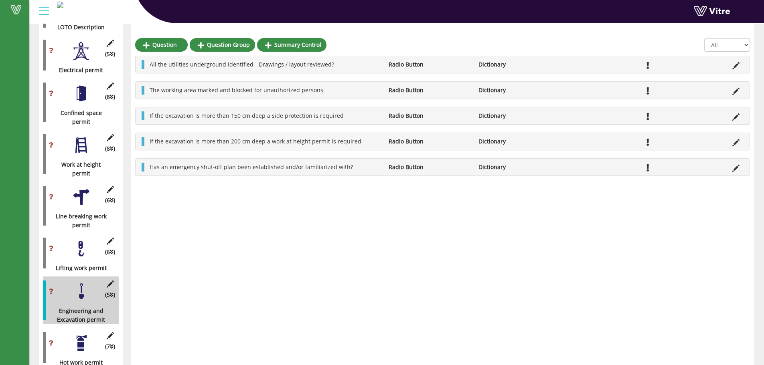
click at [87, 240] on div at bounding box center [81, 249] width 18 height 18
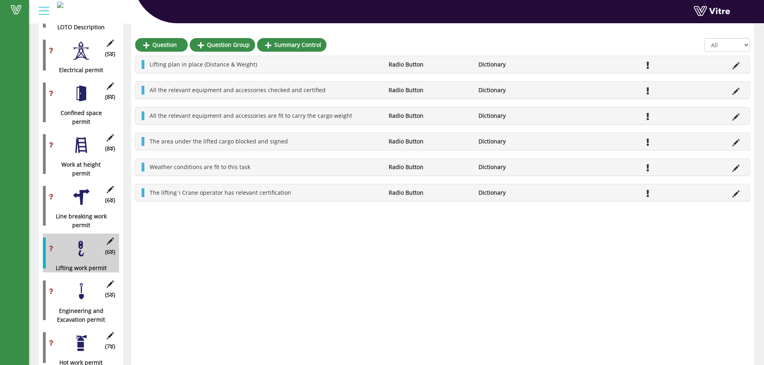
click at [84, 193] on div at bounding box center [81, 197] width 18 height 18
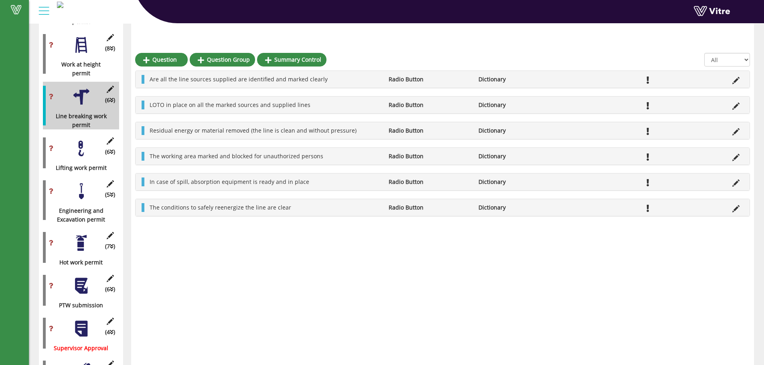
scroll to position [535, 0]
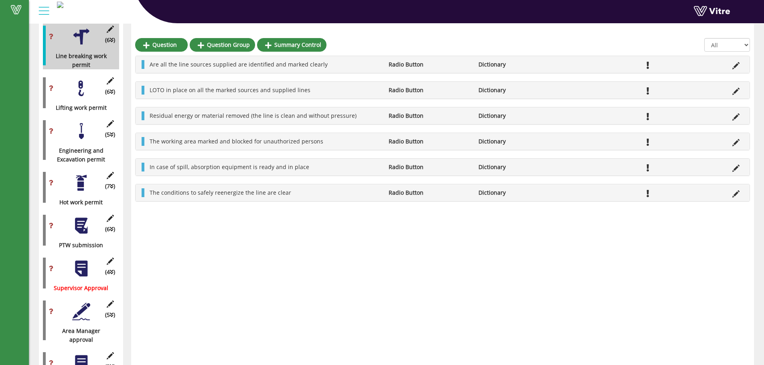
click at [78, 220] on div at bounding box center [81, 226] width 18 height 18
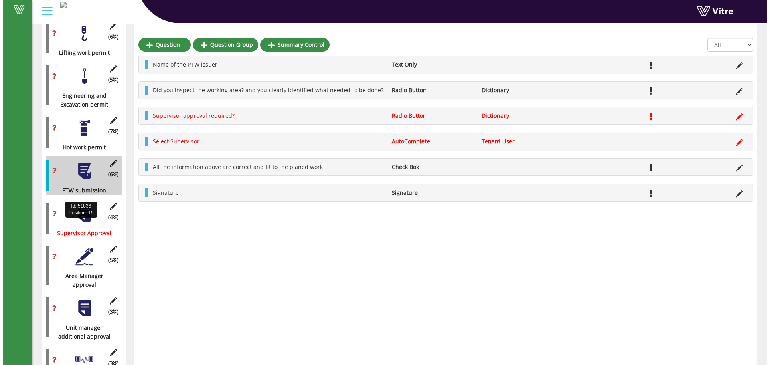
scroll to position [642, 0]
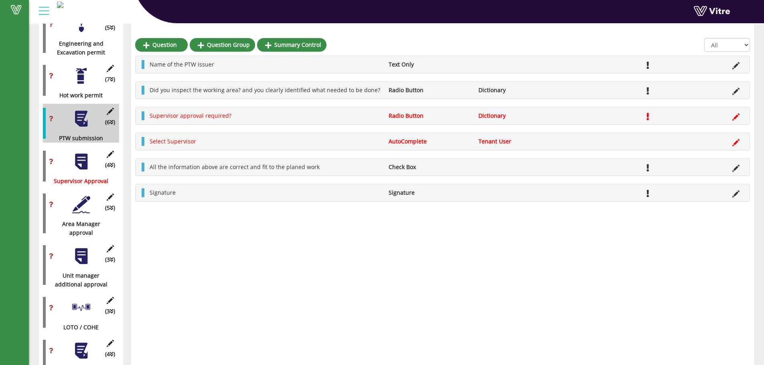
click at [77, 299] on div at bounding box center [81, 308] width 18 height 18
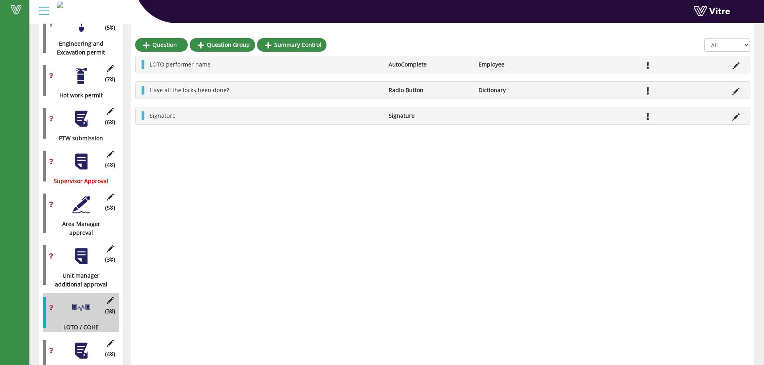
click at [107, 297] on icon at bounding box center [110, 300] width 10 height 7
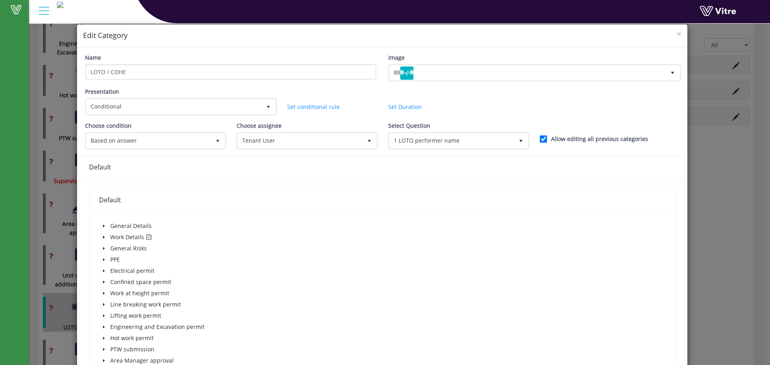
click at [499, 129] on div "Select Question 1 LOTO performer name 329420" at bounding box center [458, 136] width 140 height 28
click at [497, 136] on span "1 LOTO performer name" at bounding box center [452, 141] width 124 height 14
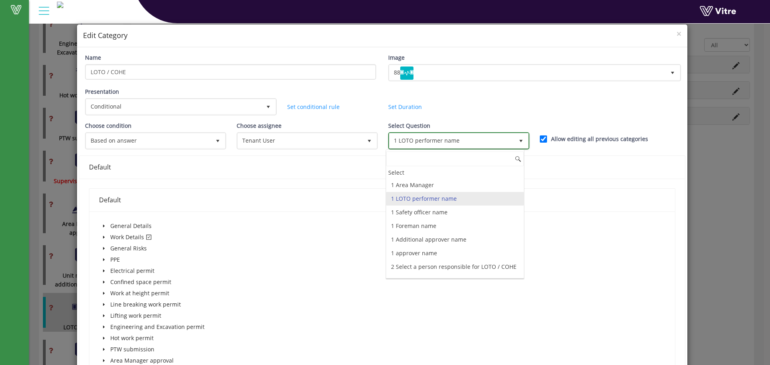
click at [497, 136] on span "1 LOTO performer name" at bounding box center [452, 141] width 124 height 14
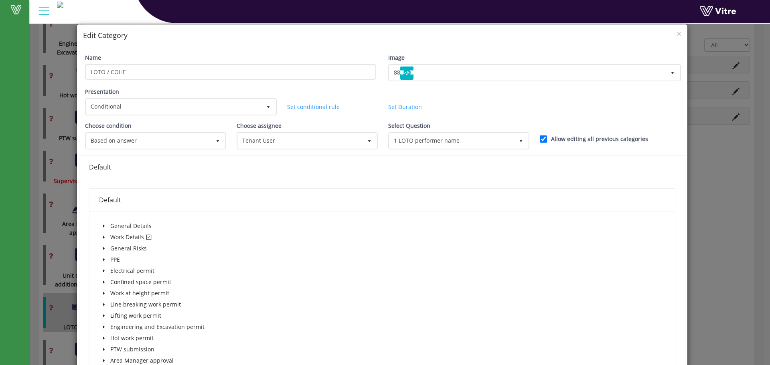
click at [668, 31] on h4 "Edit Category" at bounding box center [382, 35] width 599 height 10
click at [677, 30] on span "×" at bounding box center [679, 33] width 5 height 11
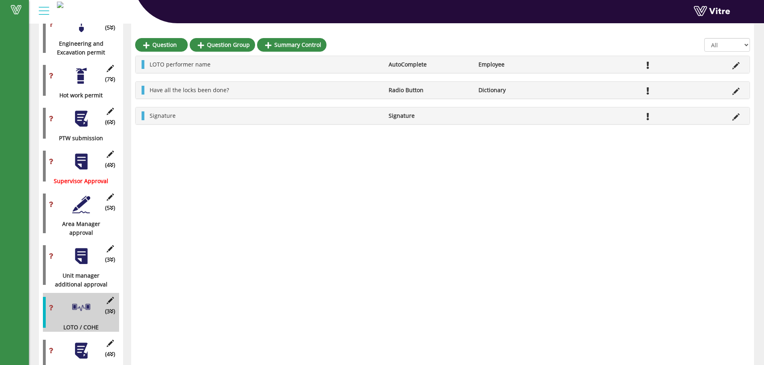
click at [113, 293] on div "(3 ) LOTO / COHE" at bounding box center [81, 312] width 76 height 39
click at [113, 297] on icon at bounding box center [110, 300] width 10 height 7
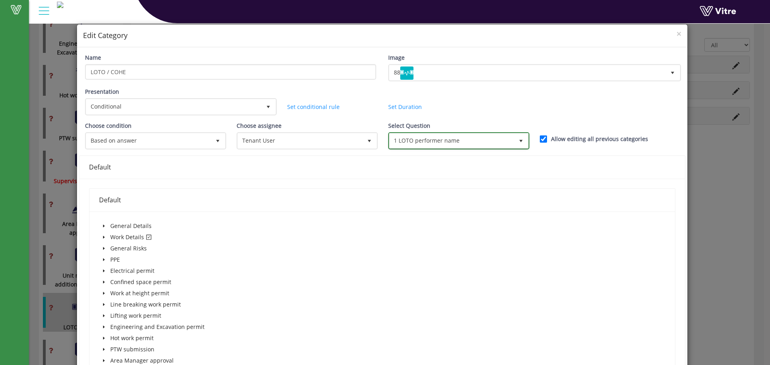
click at [503, 140] on span "1 LOTO performer name" at bounding box center [452, 141] width 124 height 14
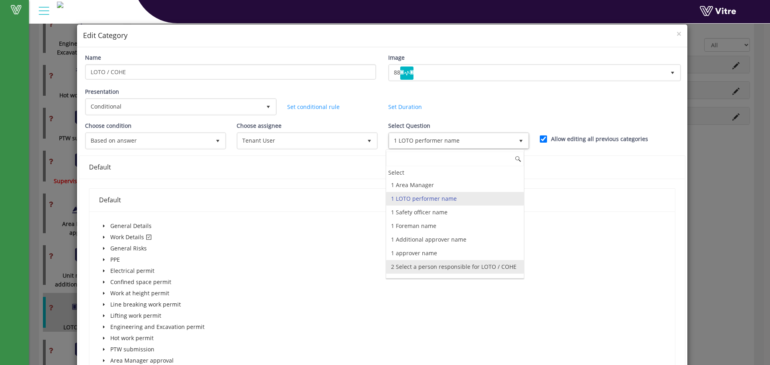
click at [420, 268] on li "2 Select a person responsible for LOTO / COHE" at bounding box center [455, 267] width 138 height 14
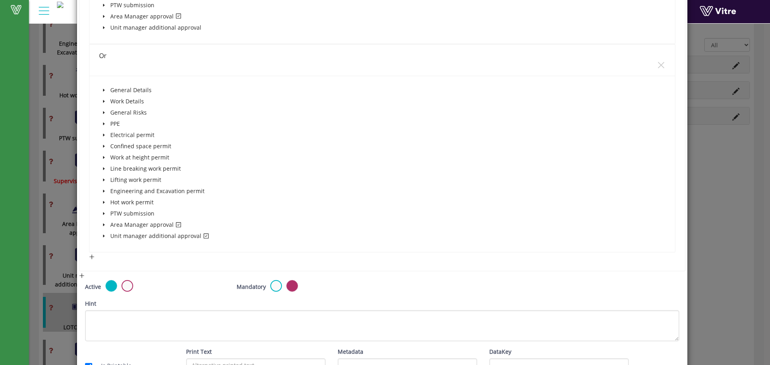
scroll to position [658, 0]
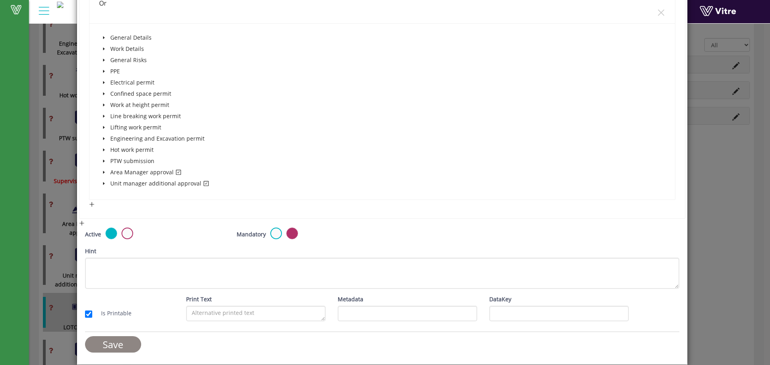
click at [101, 341] on input "Save" at bounding box center [113, 345] width 56 height 16
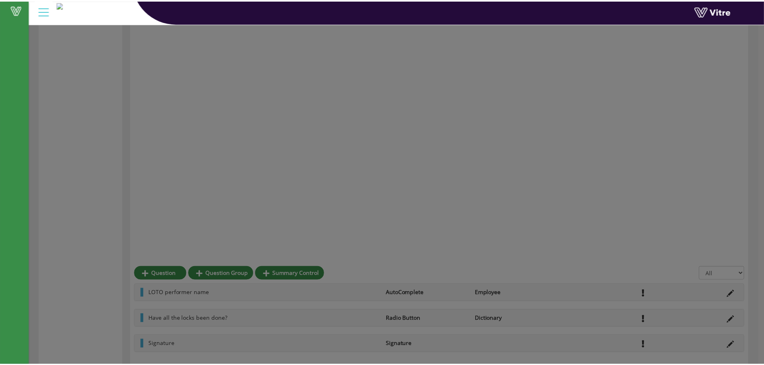
scroll to position [413, 0]
